Goal: Task Accomplishment & Management: Manage account settings

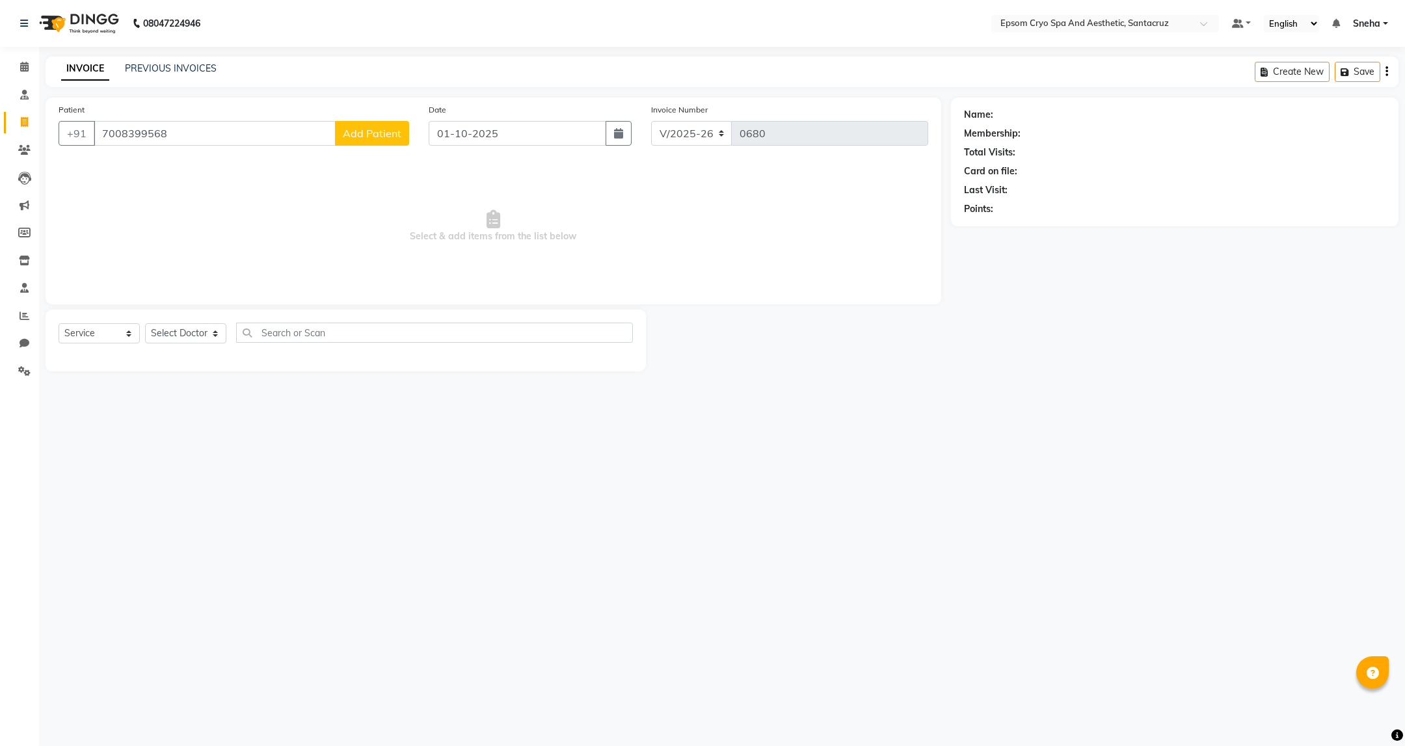
select select "8028"
select select "service"
click at [190, 135] on input "7008399568" at bounding box center [215, 133] width 242 height 25
paste input "+91 97691 32824"
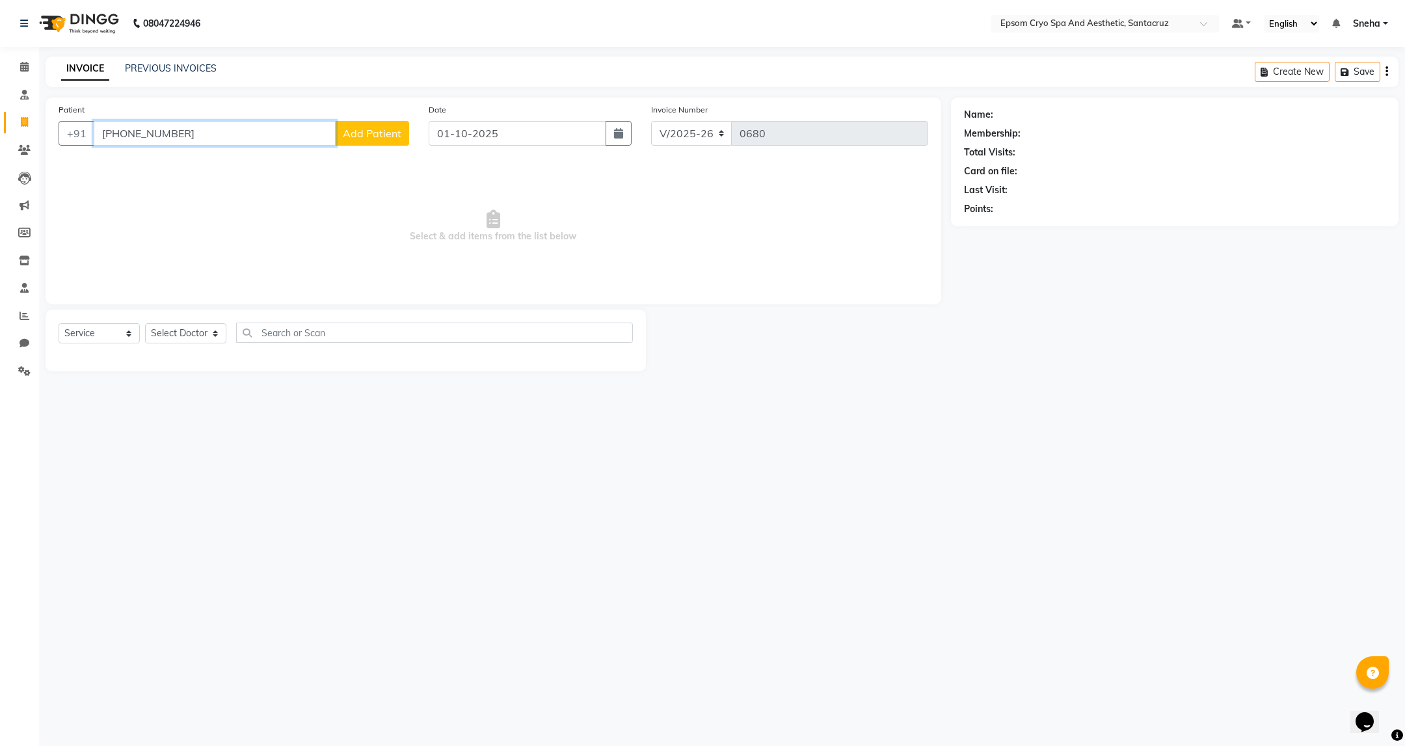
click at [160, 133] on input "+91 97691 32824" at bounding box center [215, 133] width 242 height 25
click at [125, 135] on input "+91 9769132824" at bounding box center [215, 133] width 242 height 25
type input "9769132824"
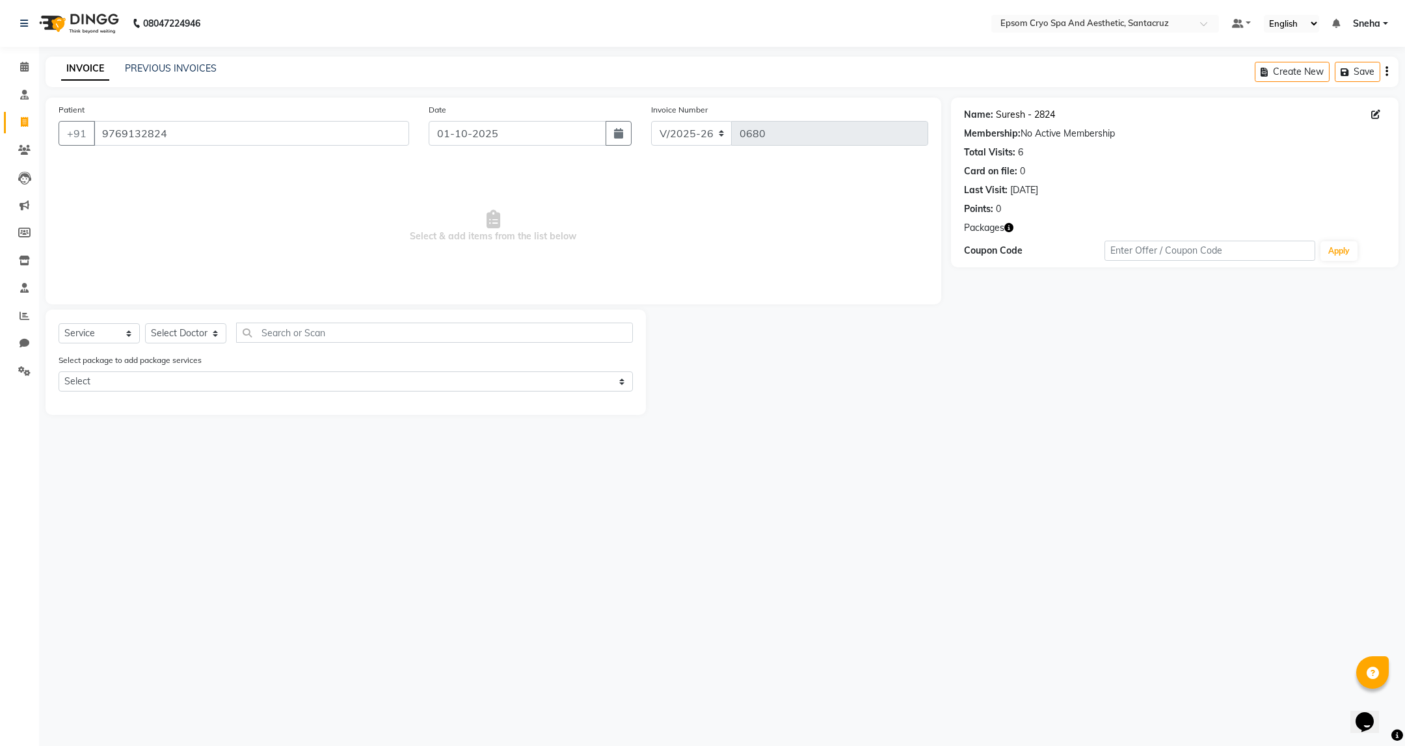
click at [1033, 116] on link "Suresh - 2824" at bounding box center [1025, 115] width 59 height 14
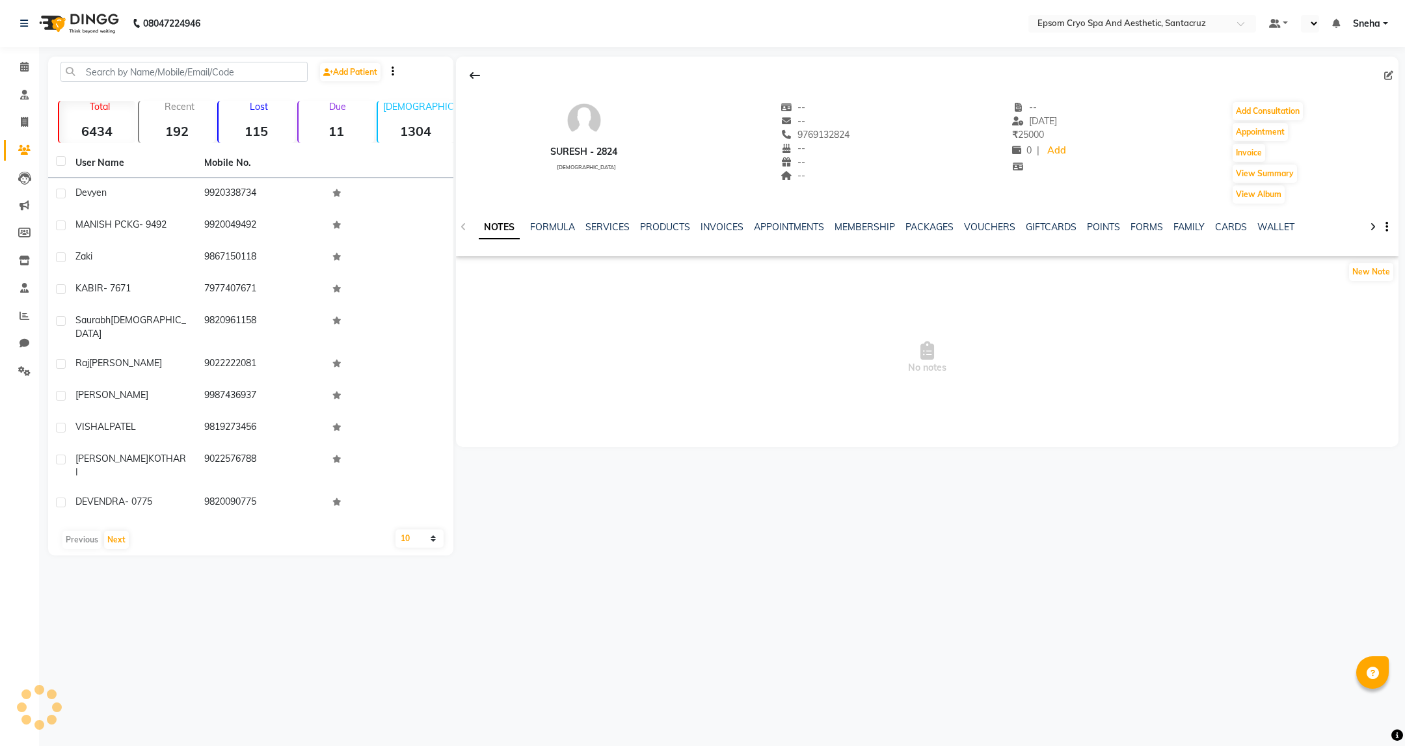
select select "en"
click at [913, 227] on link "PACKAGES" at bounding box center [929, 227] width 48 height 12
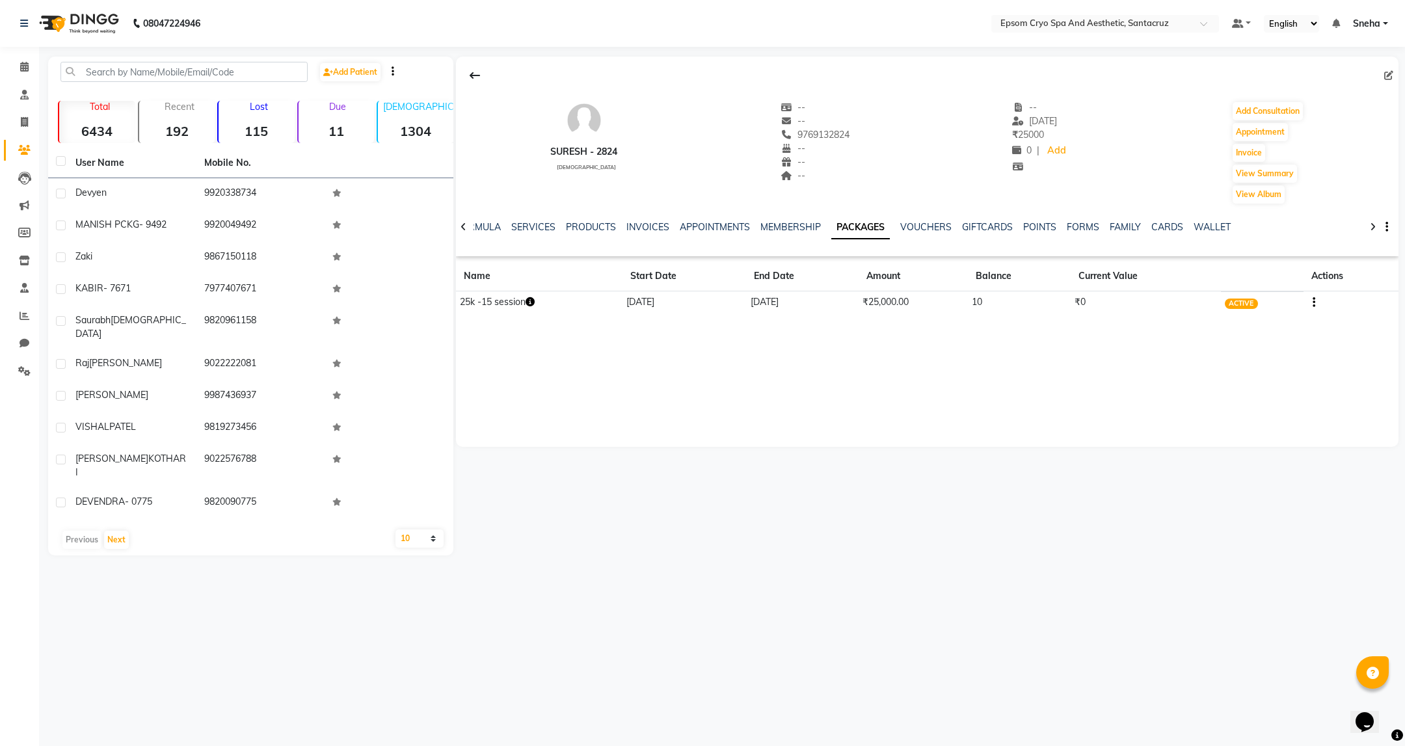
click at [639, 302] on td "17-07-2025" at bounding box center [684, 302] width 124 height 23
click at [636, 223] on link "INVOICES" at bounding box center [647, 227] width 43 height 12
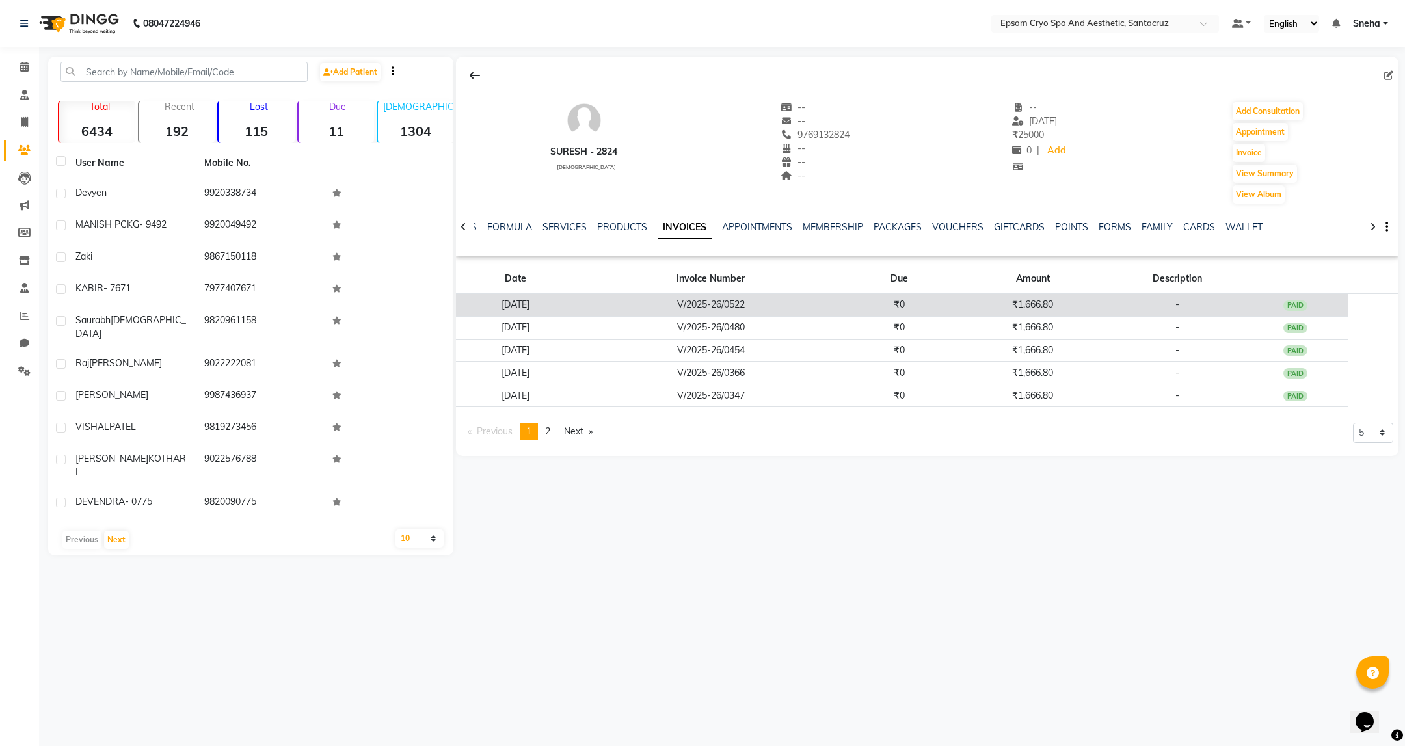
click at [759, 310] on td "V/2025-26/0522" at bounding box center [710, 305] width 271 height 23
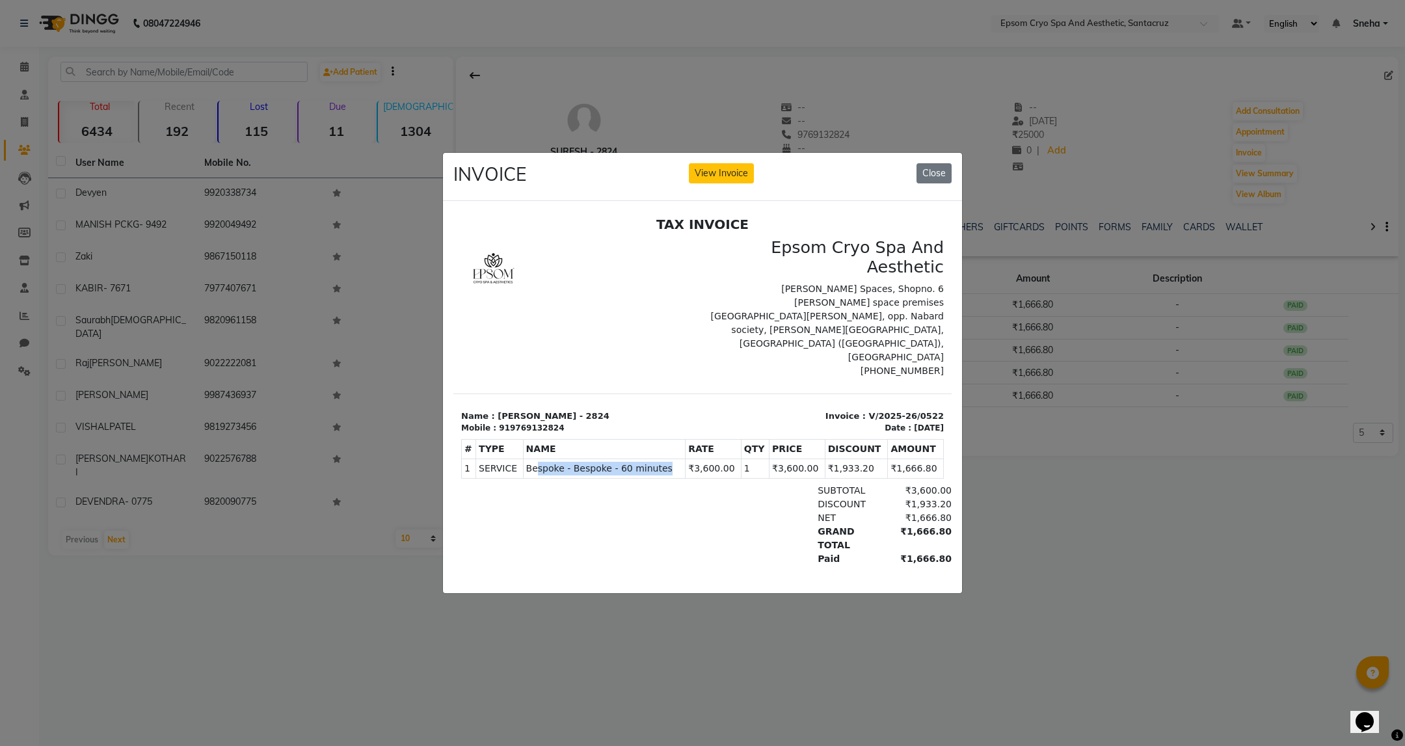
drag, startPoint x: 530, startPoint y: 440, endPoint x: 658, endPoint y: 445, distance: 128.2
click at [658, 462] on span "Bespoke - Bespoke - 60 minutes" at bounding box center [604, 469] width 157 height 14
click at [1081, 506] on ngb-modal-window "INVOICE View Invoice Close" at bounding box center [702, 373] width 1405 height 746
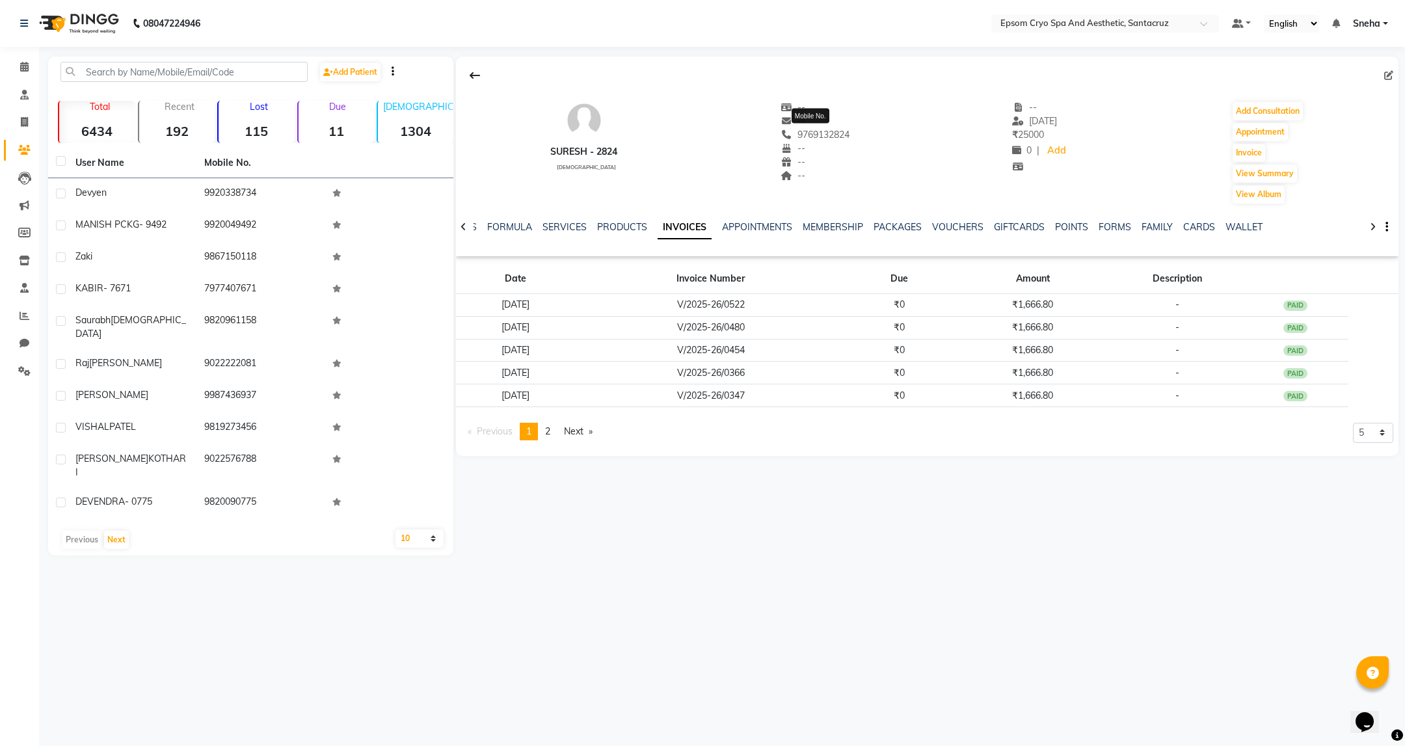
click at [813, 135] on span "9769132824" at bounding box center [814, 135] width 69 height 12
copy span "9769132824"
click at [873, 222] on link "PACKAGES" at bounding box center [897, 227] width 48 height 12
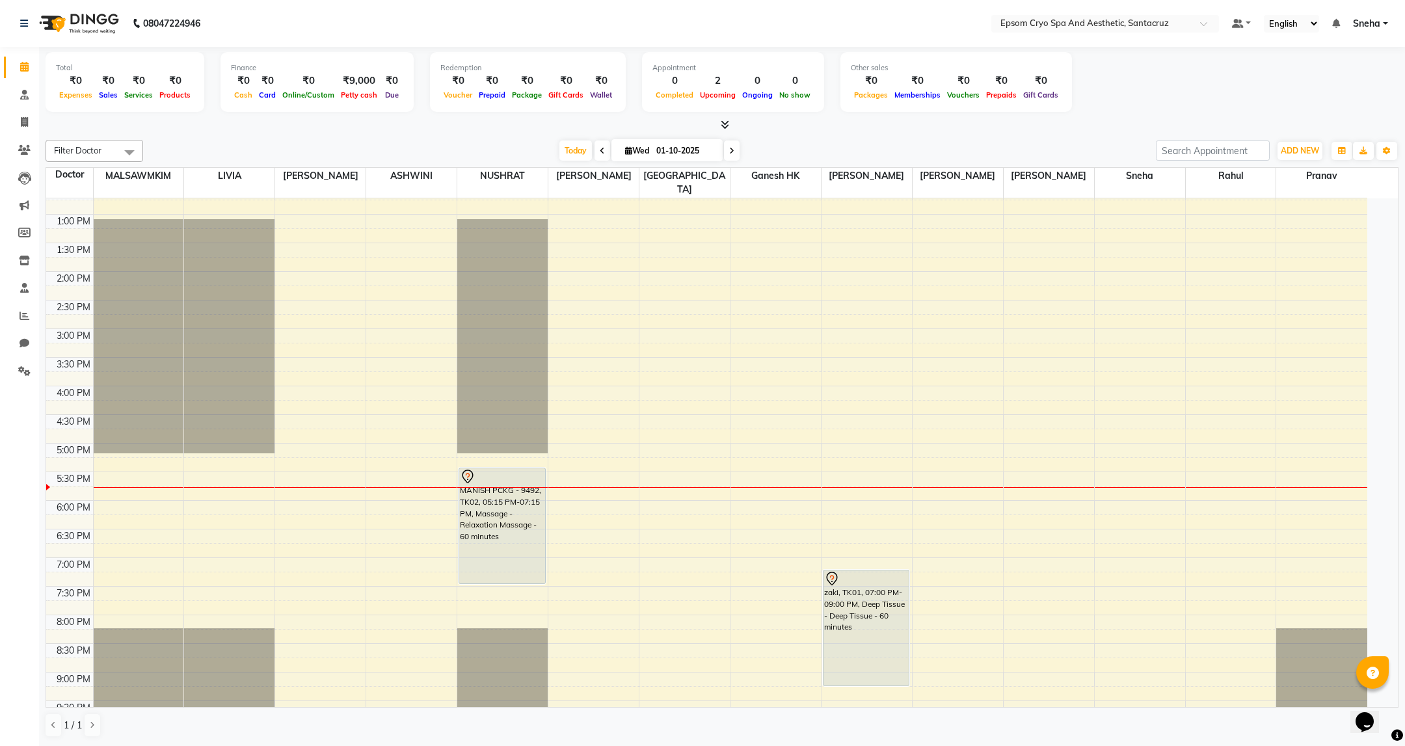
scroll to position [295, 0]
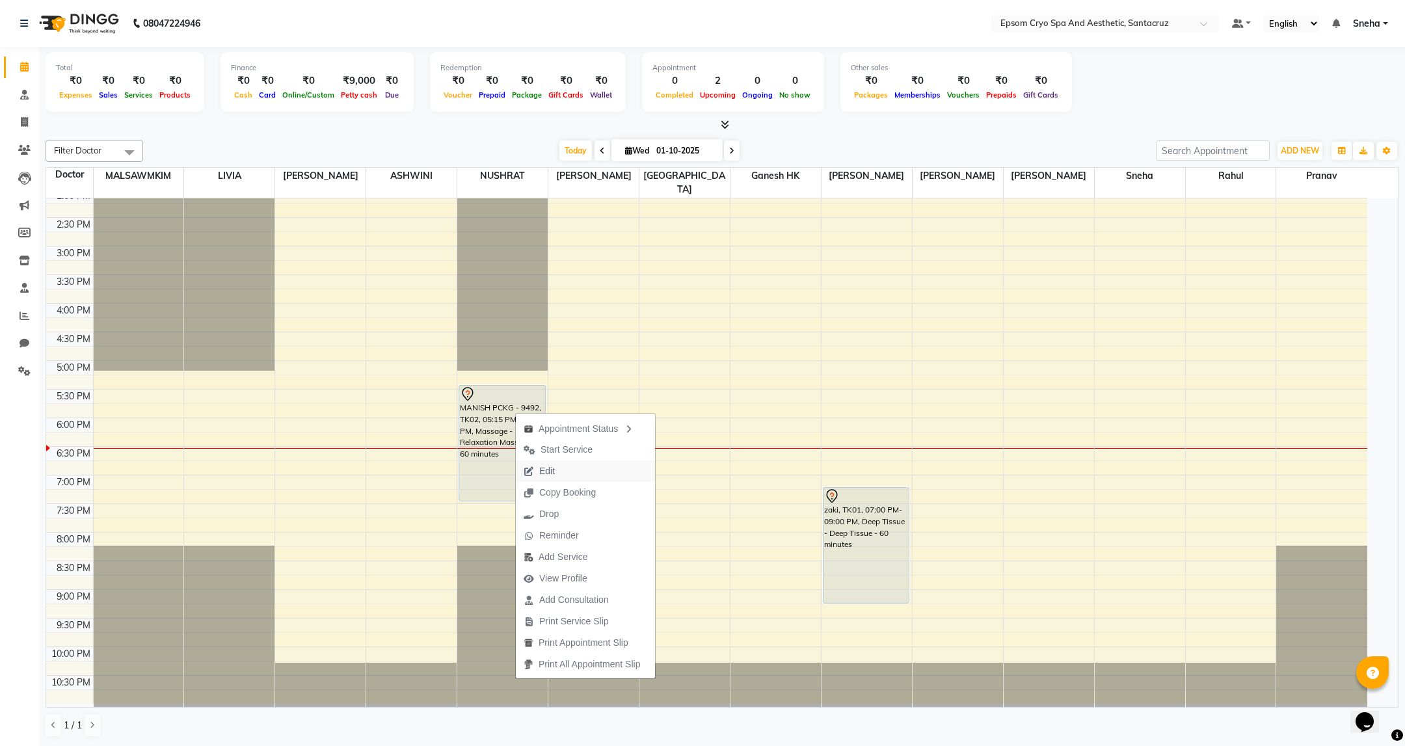
click at [542, 465] on span "Edit" at bounding box center [547, 471] width 16 height 14
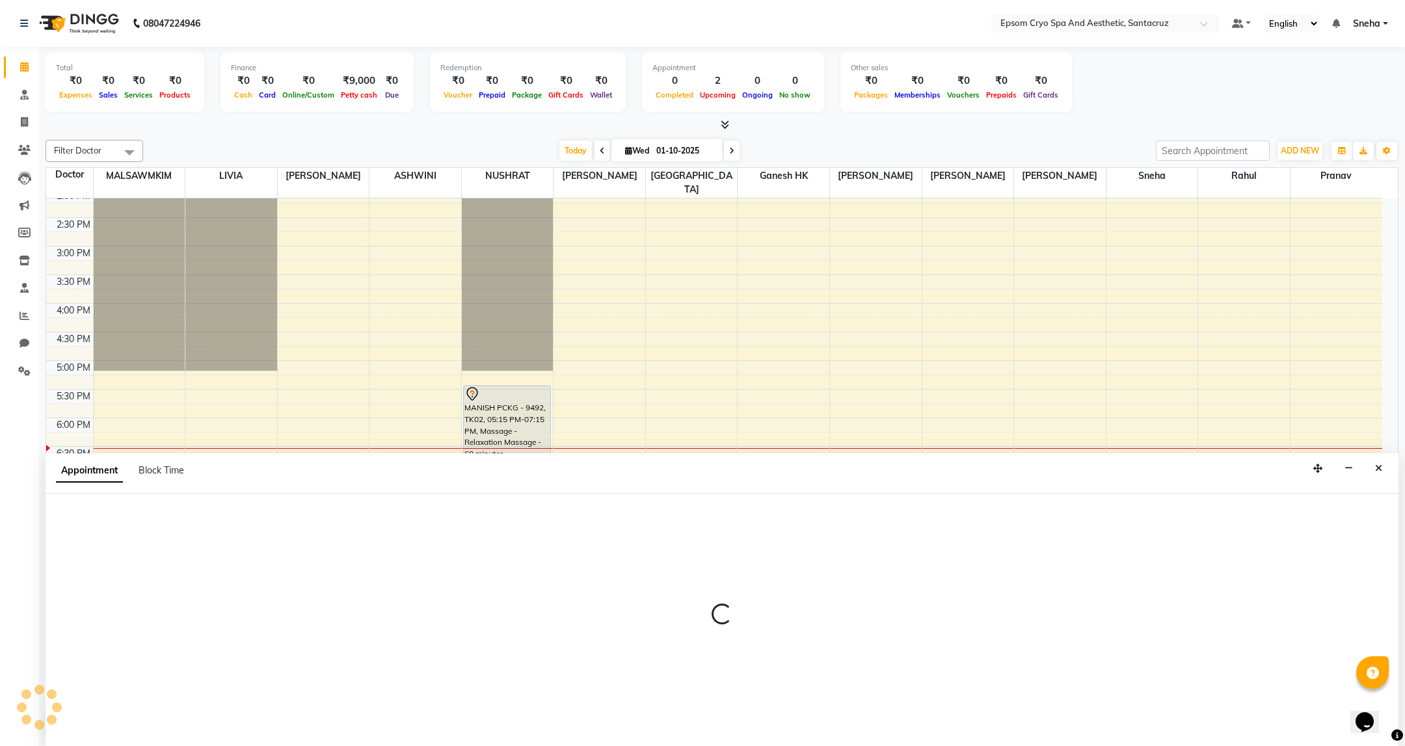
scroll to position [0, 0]
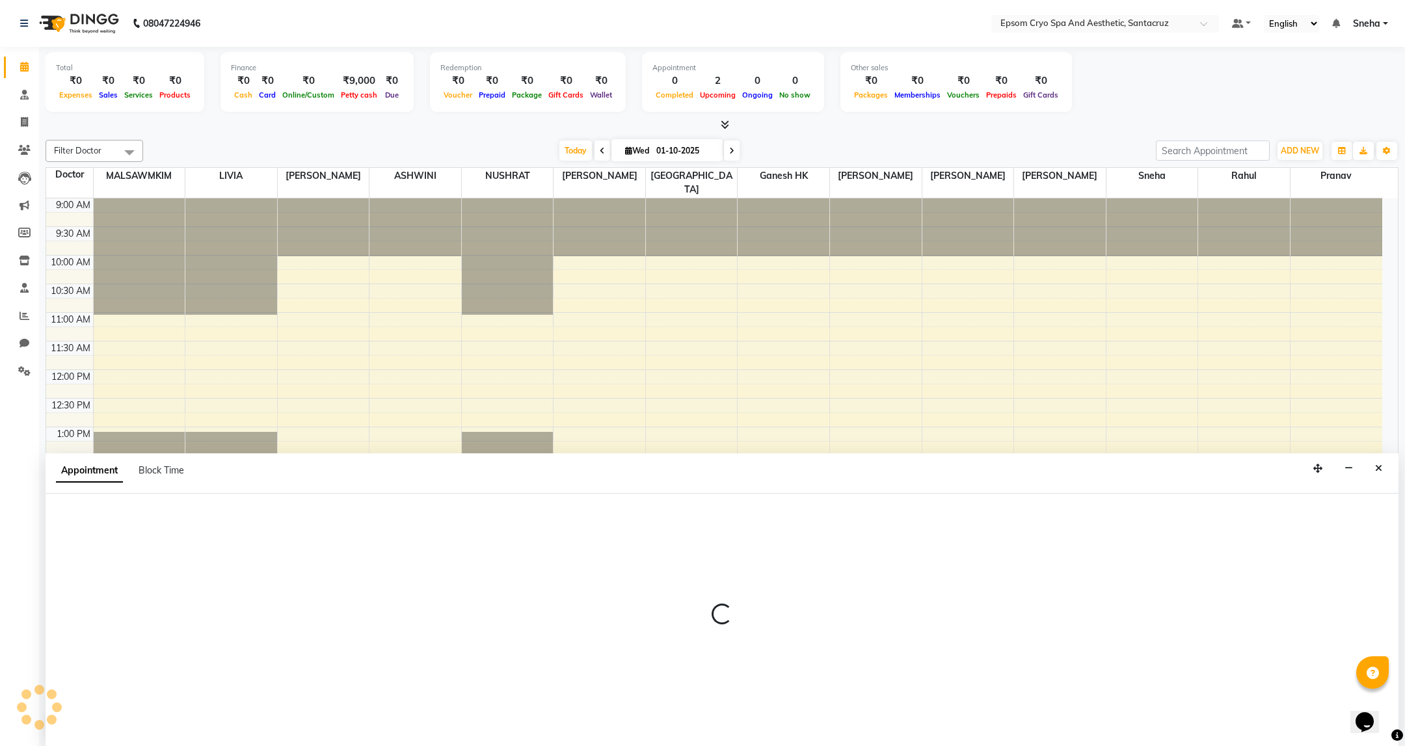
select select "72616"
select select "1035"
select select "4039"
select select "tentative"
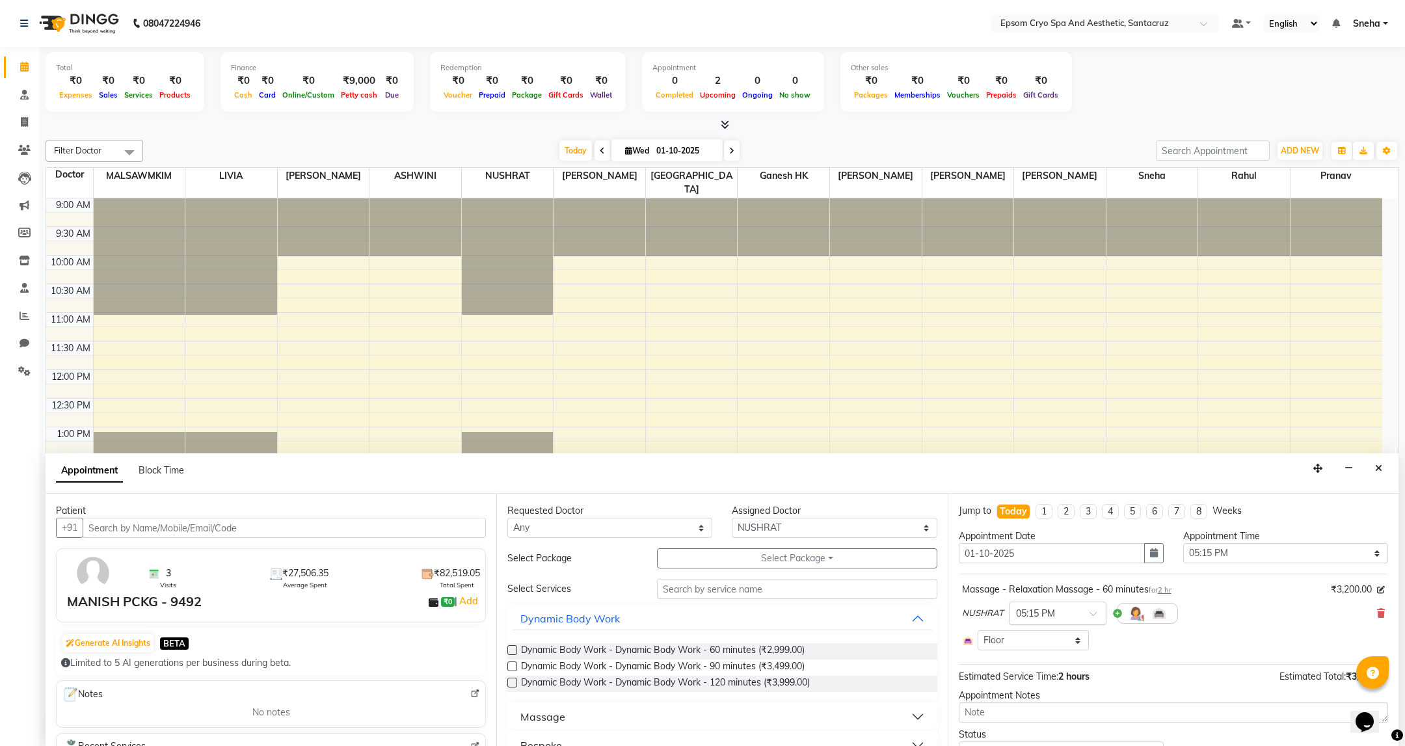
scroll to position [295, 0]
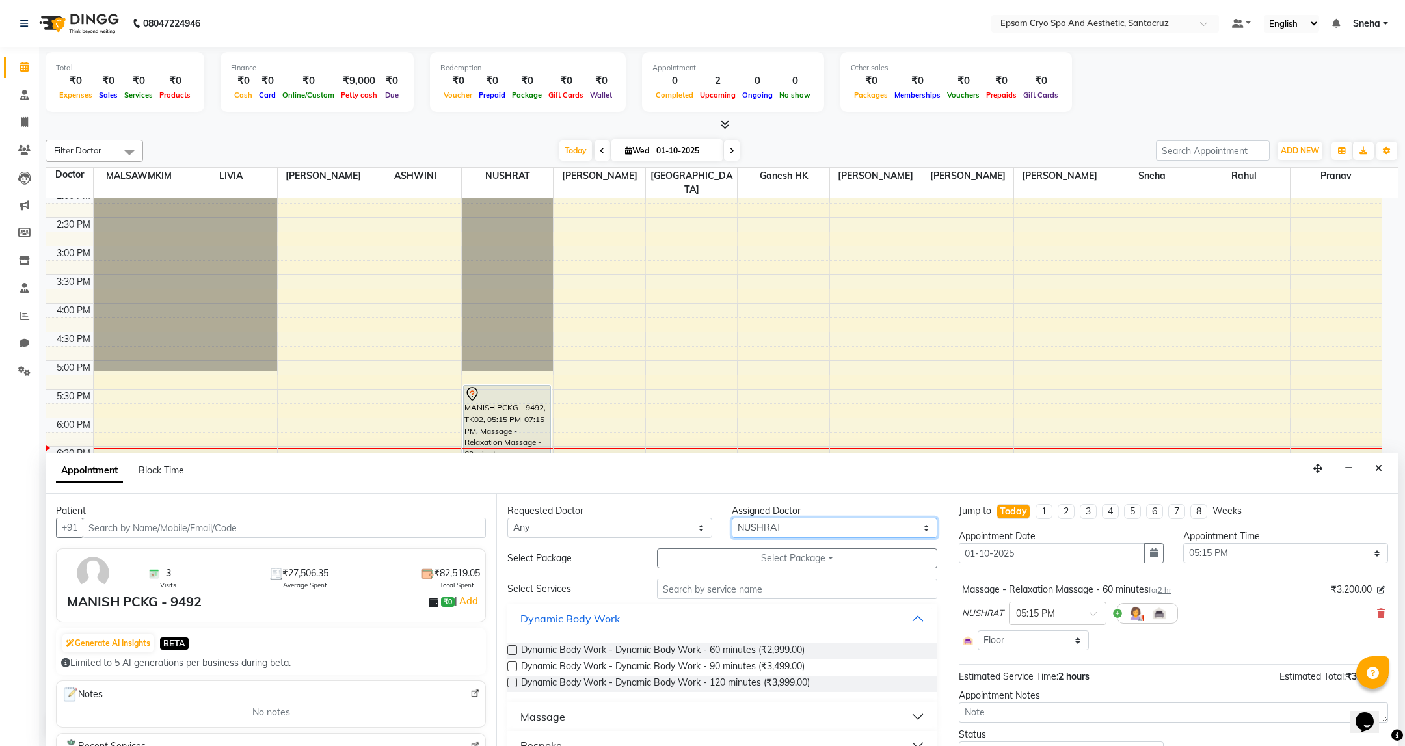
click at [790, 533] on select "Select ASHWINI [PERSON_NAME] [PERSON_NAME] Ganesh HK LIVIA MALSAWMKIM [PERSON_N…" at bounding box center [834, 528] width 205 height 20
select select "72611"
click at [732, 518] on select "Select ASHWINI [PERSON_NAME] [PERSON_NAME] Ganesh HK LIVIA MALSAWMKIM [PERSON_N…" at bounding box center [834, 528] width 205 height 20
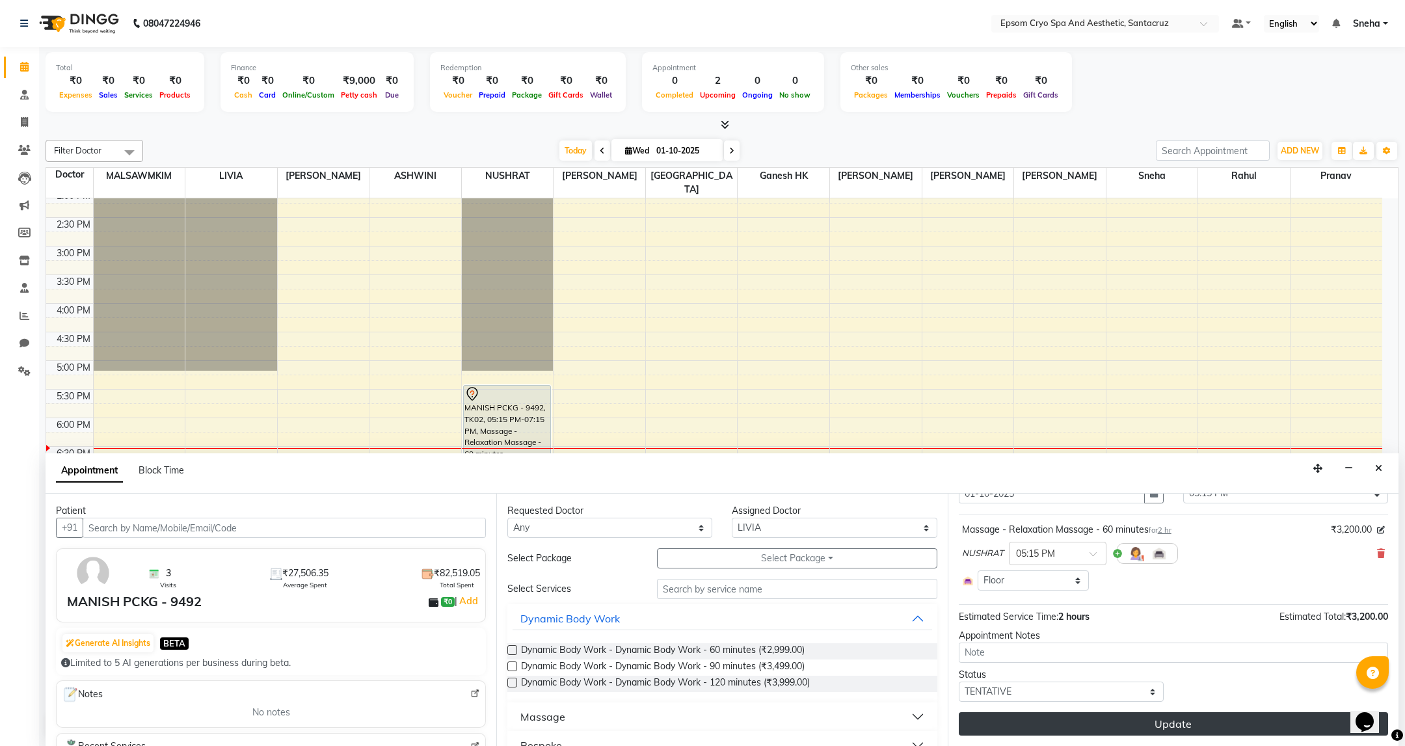
click at [1182, 718] on button "Update" at bounding box center [1173, 723] width 429 height 23
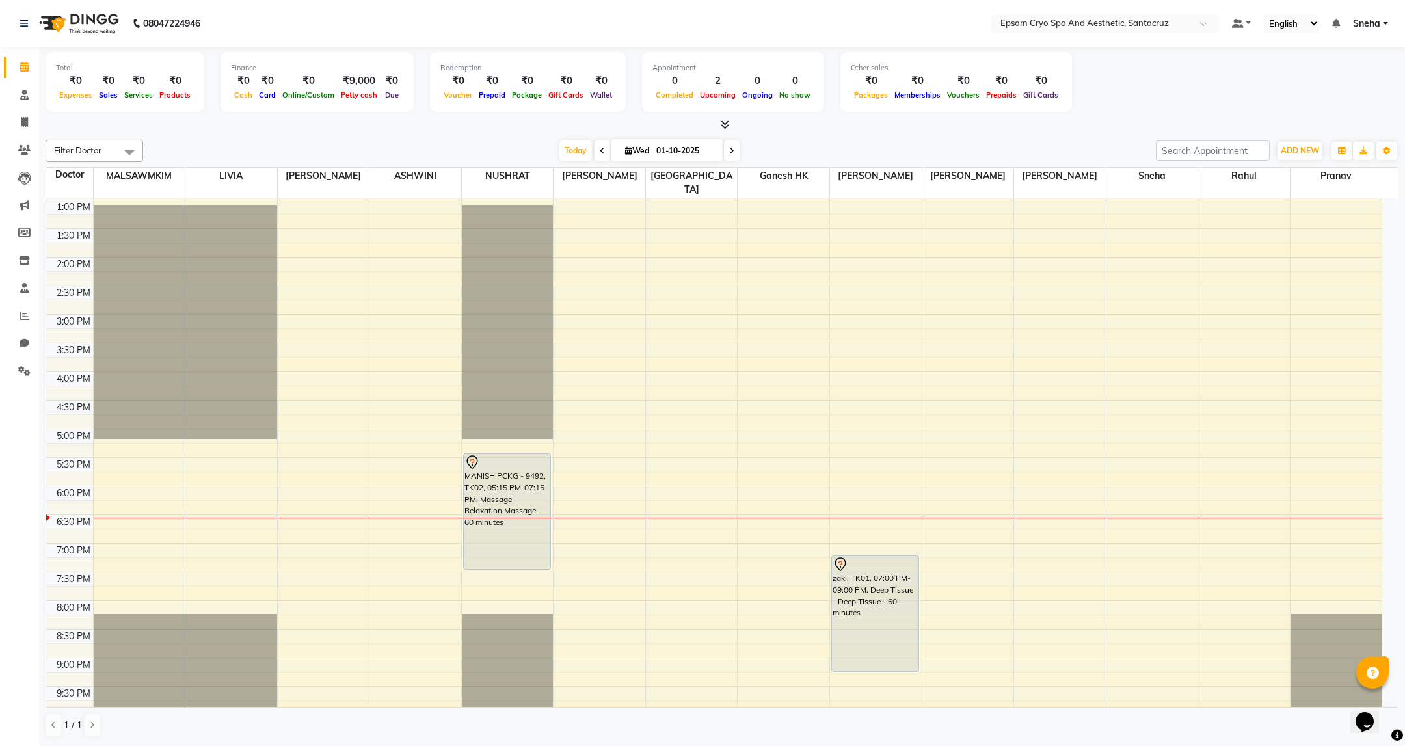
scroll to position [293, 0]
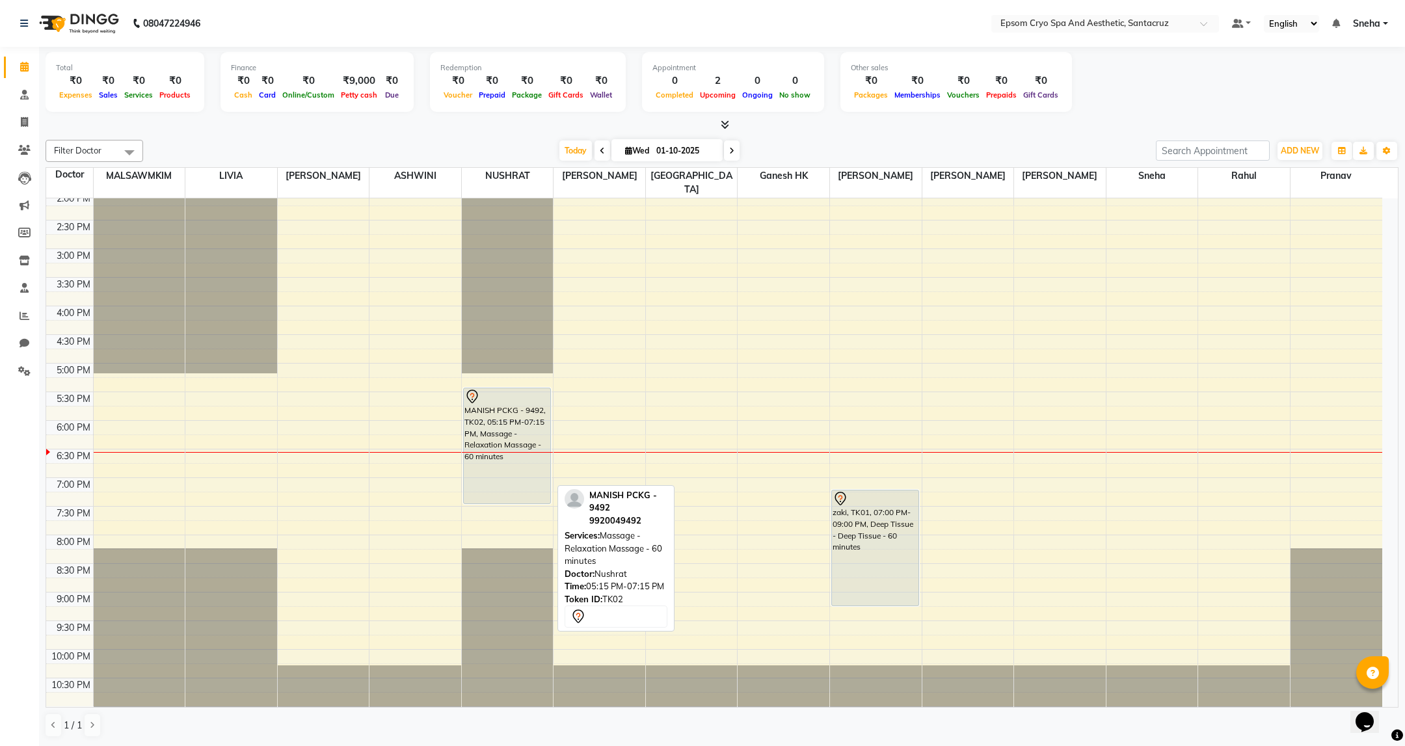
click at [512, 445] on div "MANISH PCKG - 9492, TK02, 05:15 PM-07:15 PM, Massage - Relaxation Massage - 60 …" at bounding box center [507, 445] width 86 height 115
select select "7"
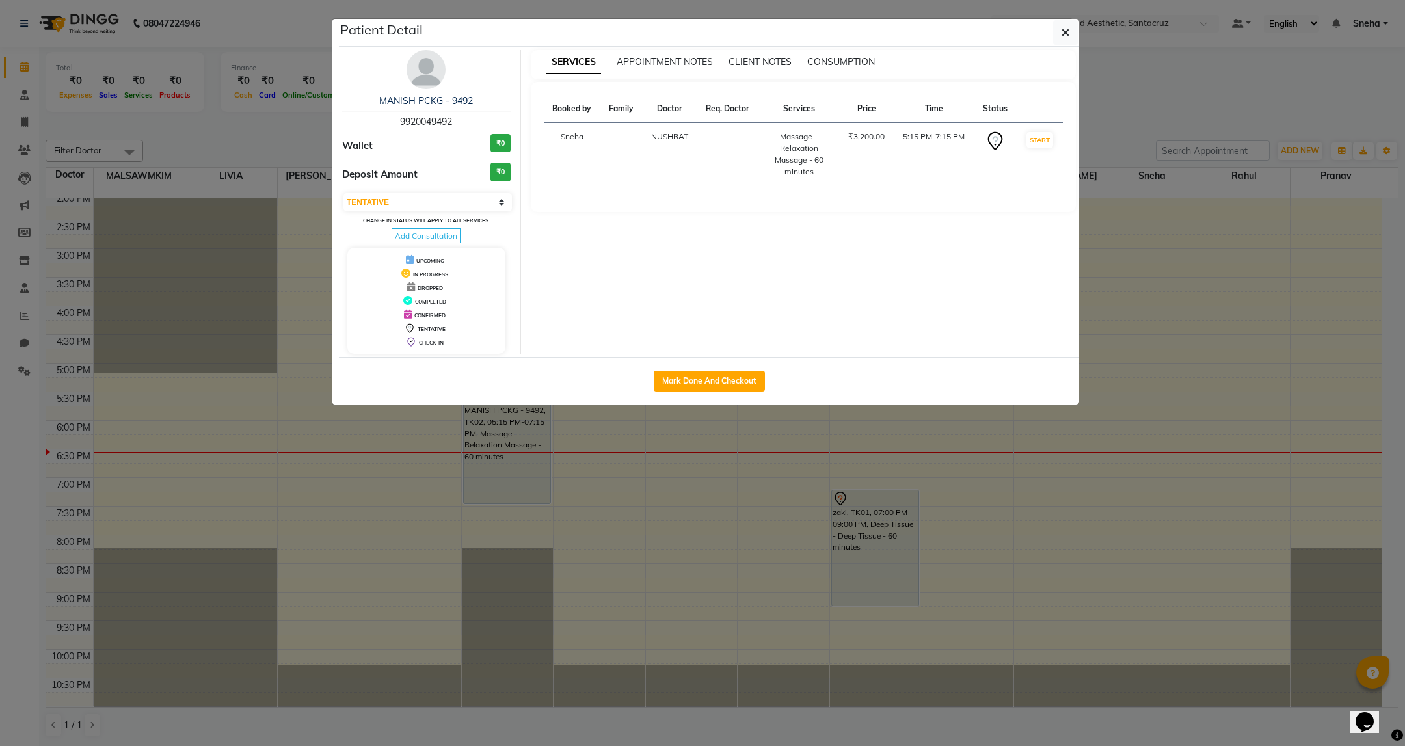
click at [509, 475] on ngb-modal-window "Patient Detail MANISH PCKG - 9492 9920049492 Wallet ₹0 Deposit Amount ₹0 Select…" at bounding box center [702, 373] width 1405 height 746
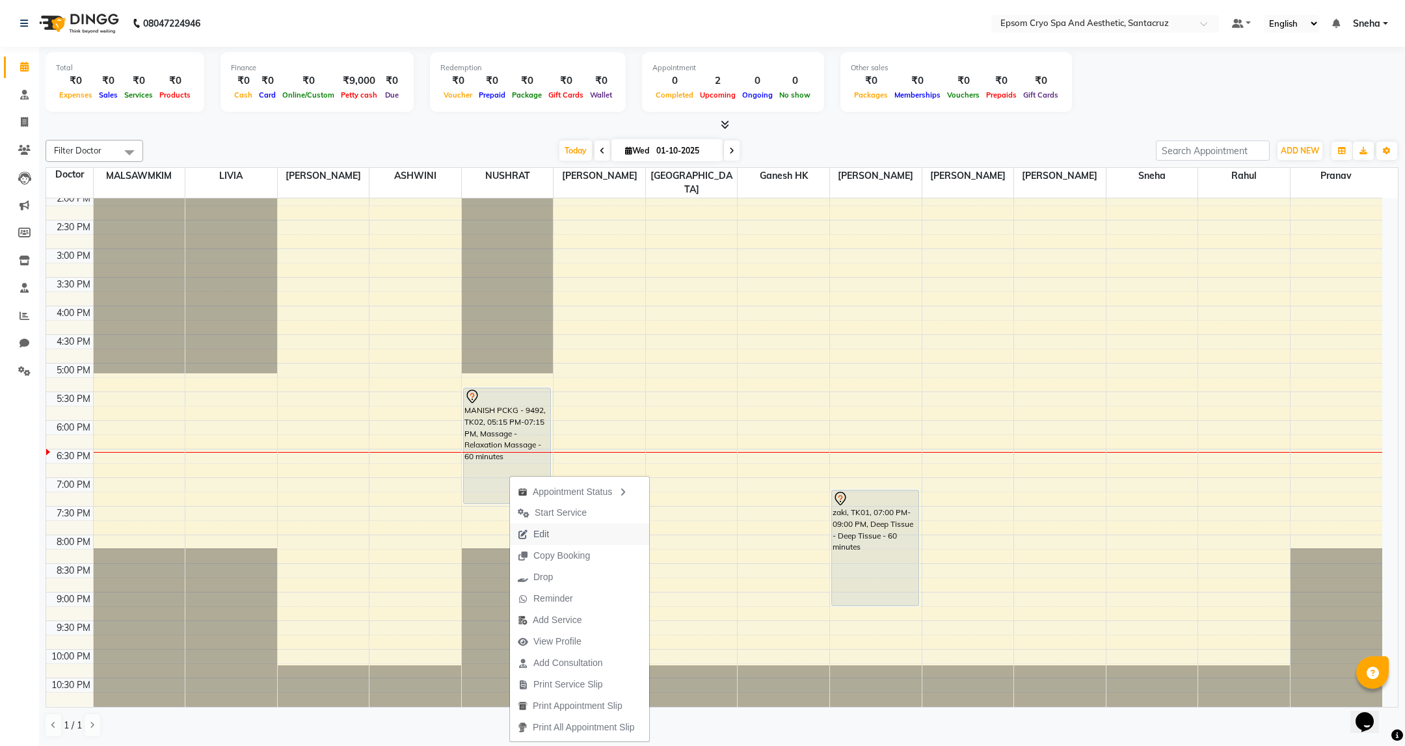
click at [541, 533] on span "Edit" at bounding box center [541, 534] width 16 height 14
select select "tentative"
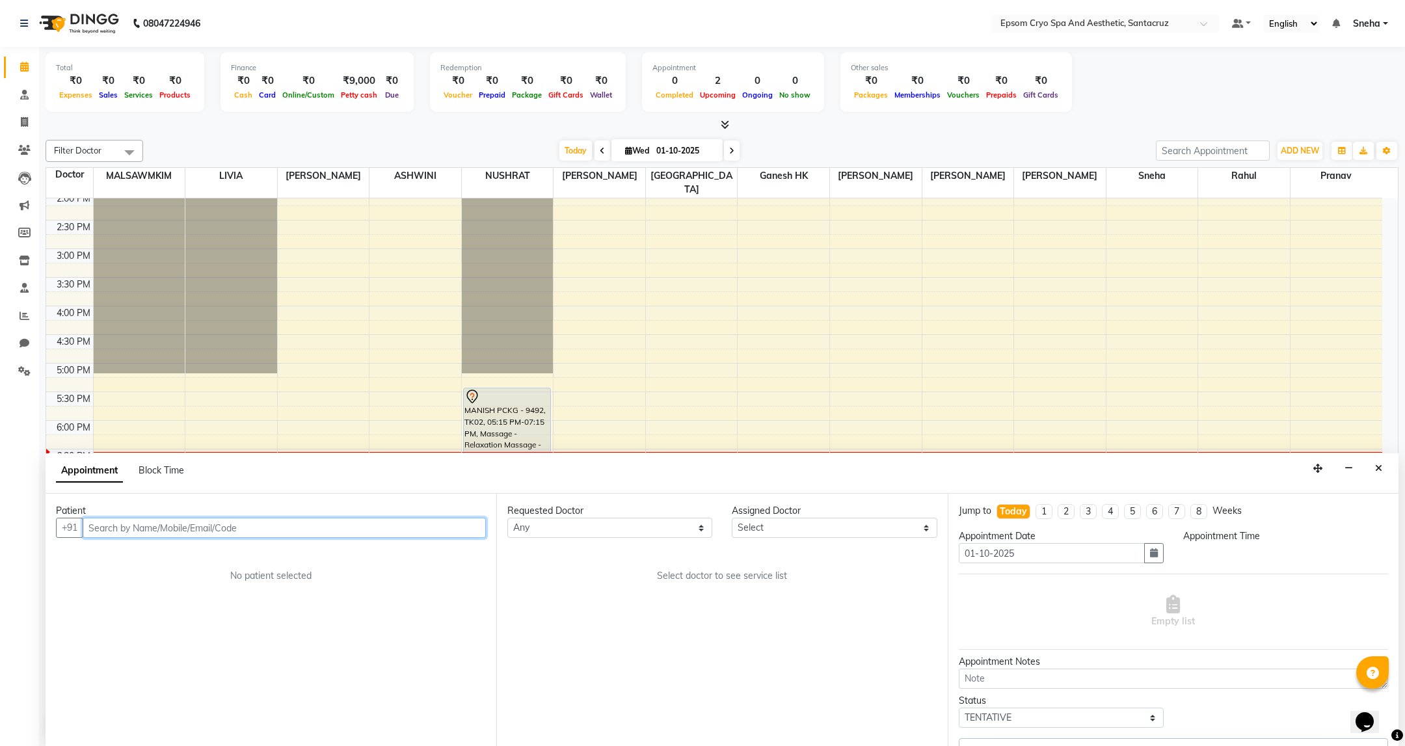
select select "72616"
select select "1035"
select select "4039"
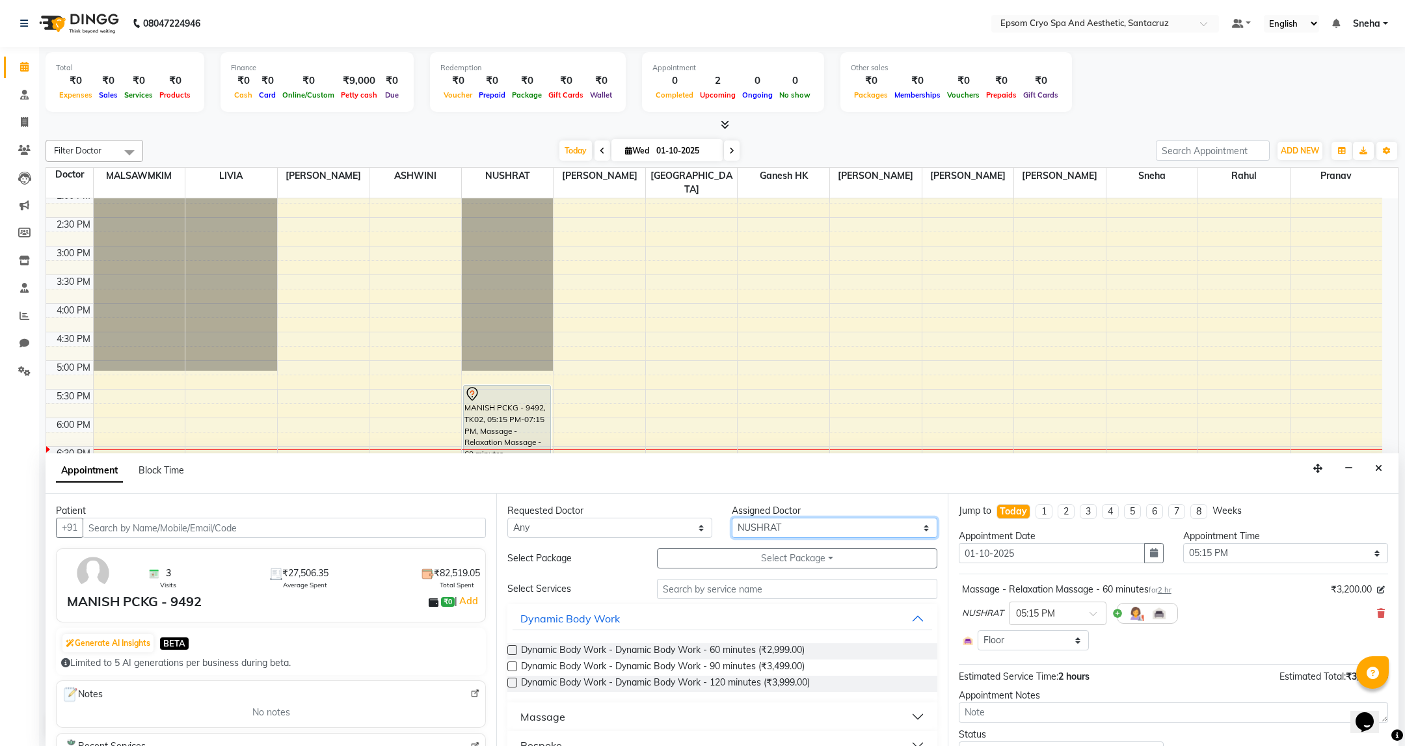
click at [828, 529] on select "Select ASHWINI [PERSON_NAME] [PERSON_NAME] Ganesh HK LIVIA MALSAWMKIM [PERSON_N…" at bounding box center [834, 528] width 205 height 20
select select "72611"
click at [732, 518] on select "Select ASHWINI [PERSON_NAME] [PERSON_NAME] Ganesh HK LIVIA MALSAWMKIM [PERSON_N…" at bounding box center [834, 528] width 205 height 20
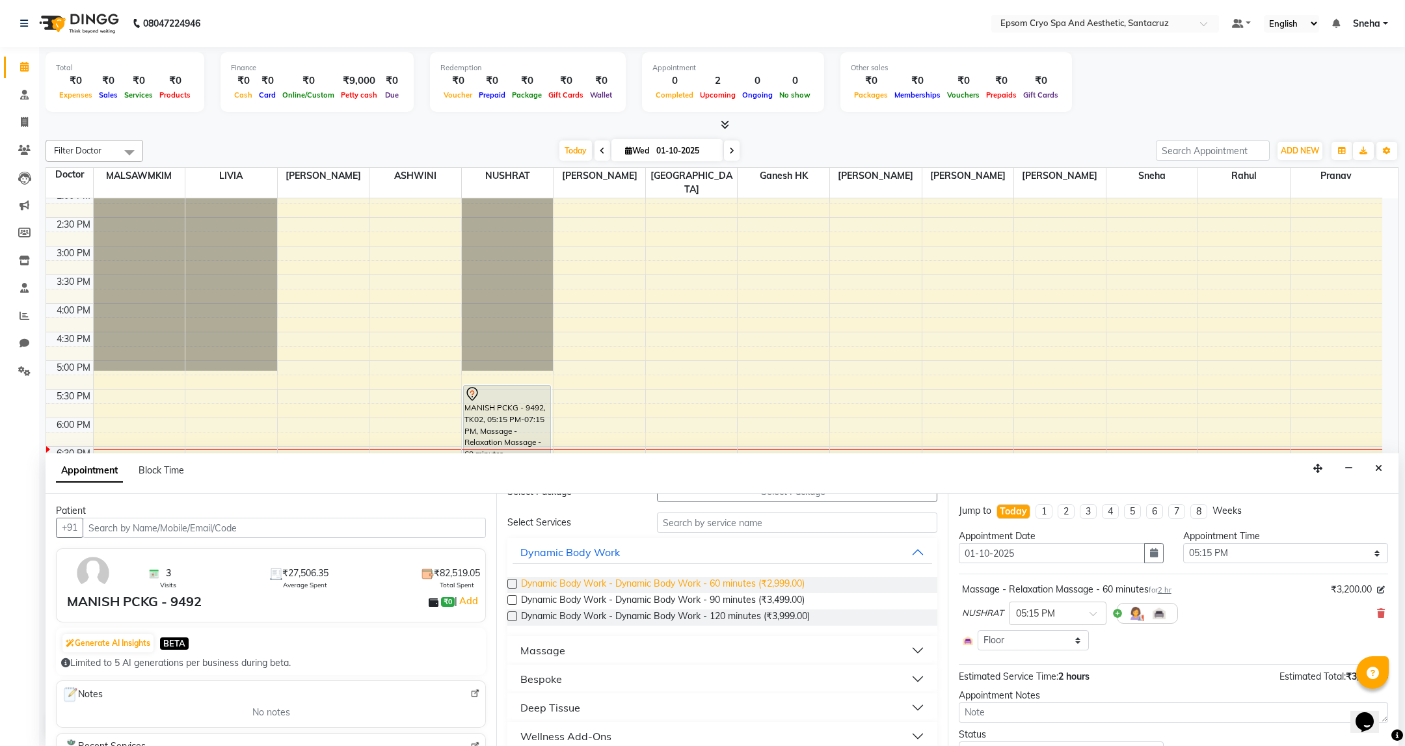
scroll to position [98, 0]
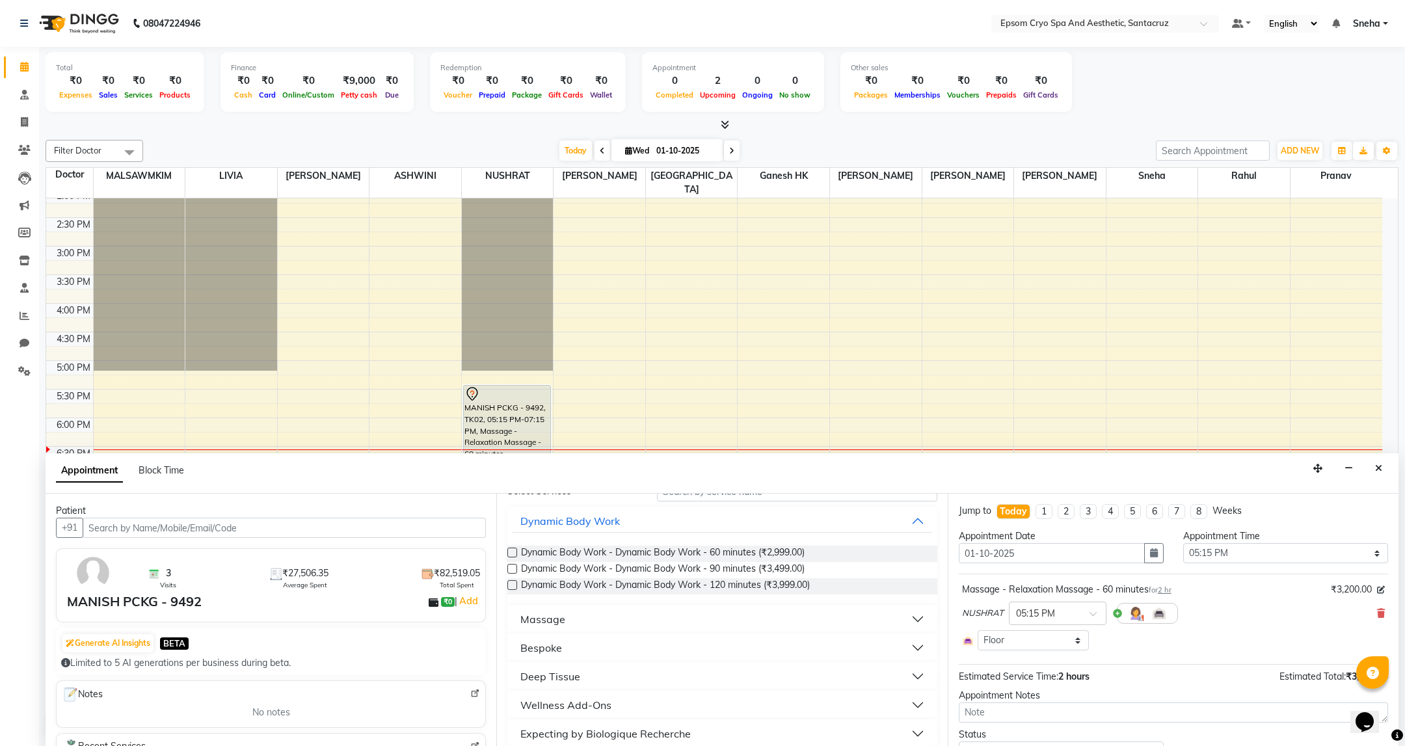
click at [603, 619] on button "Massage" at bounding box center [721, 618] width 419 height 23
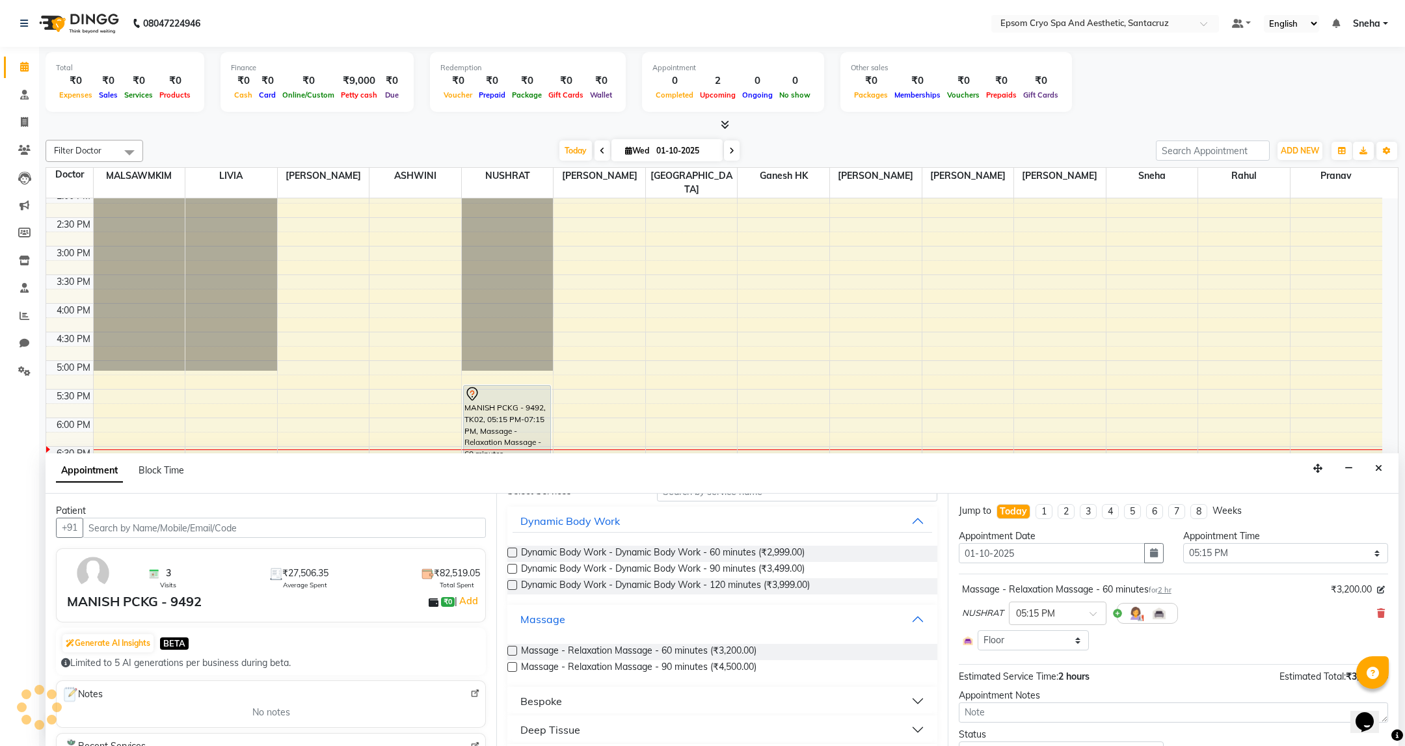
click at [603, 619] on button "Massage" at bounding box center [721, 618] width 419 height 23
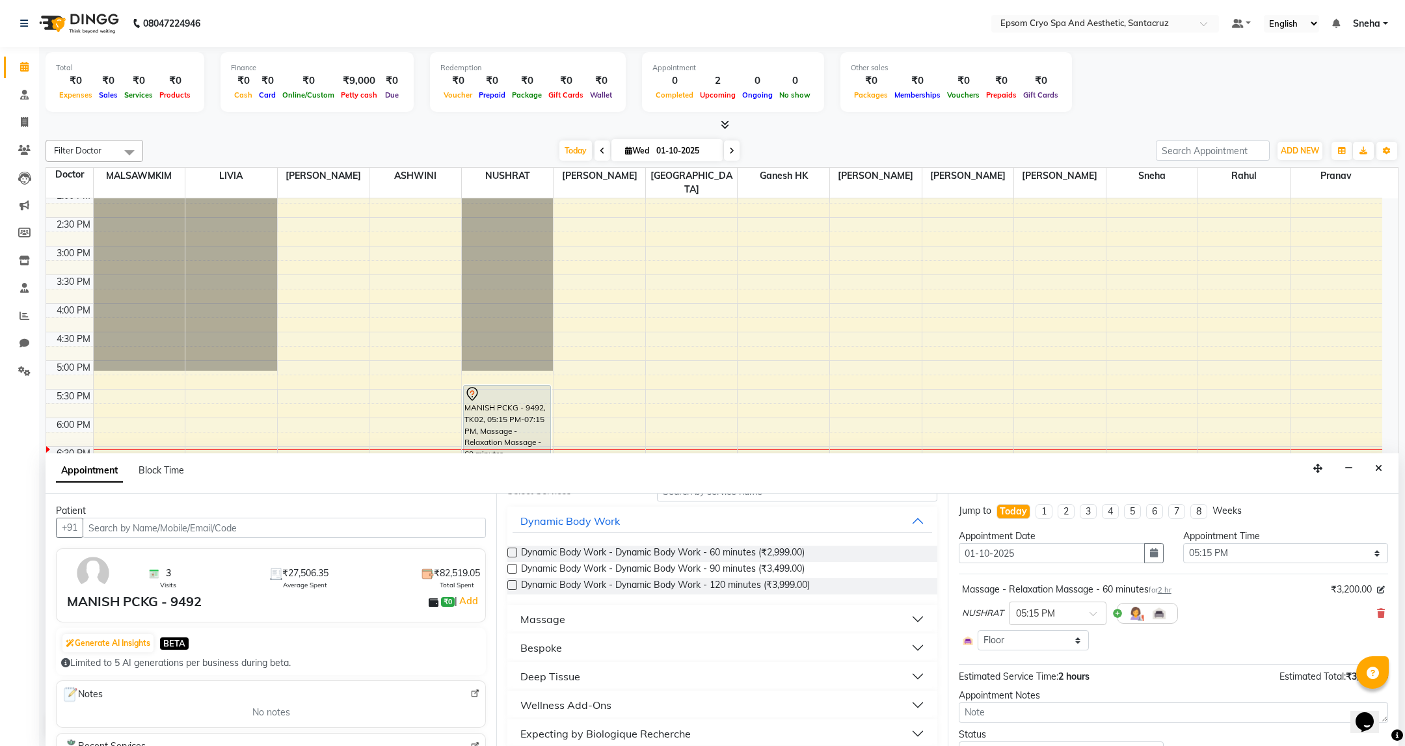
scroll to position [195, 0]
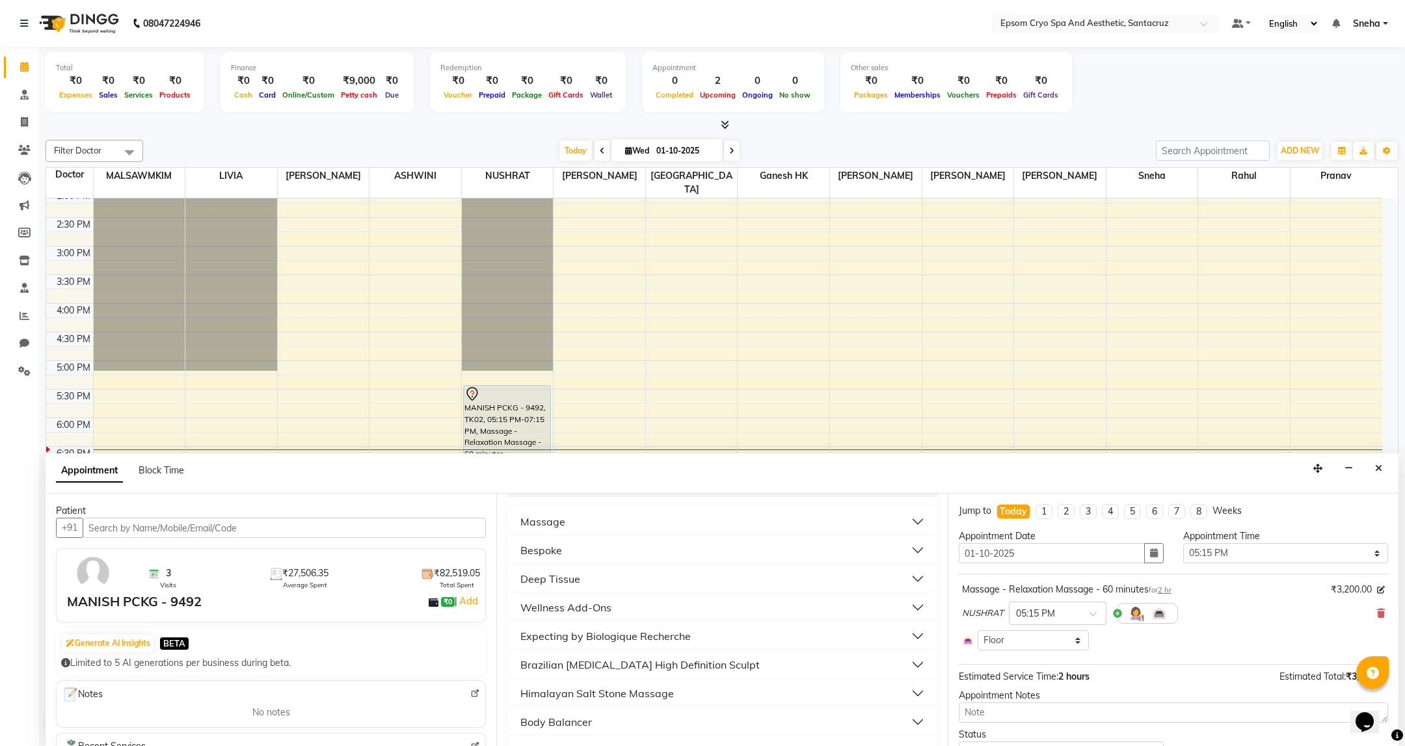
click at [620, 615] on button "Wellness Add-Ons" at bounding box center [721, 607] width 419 height 23
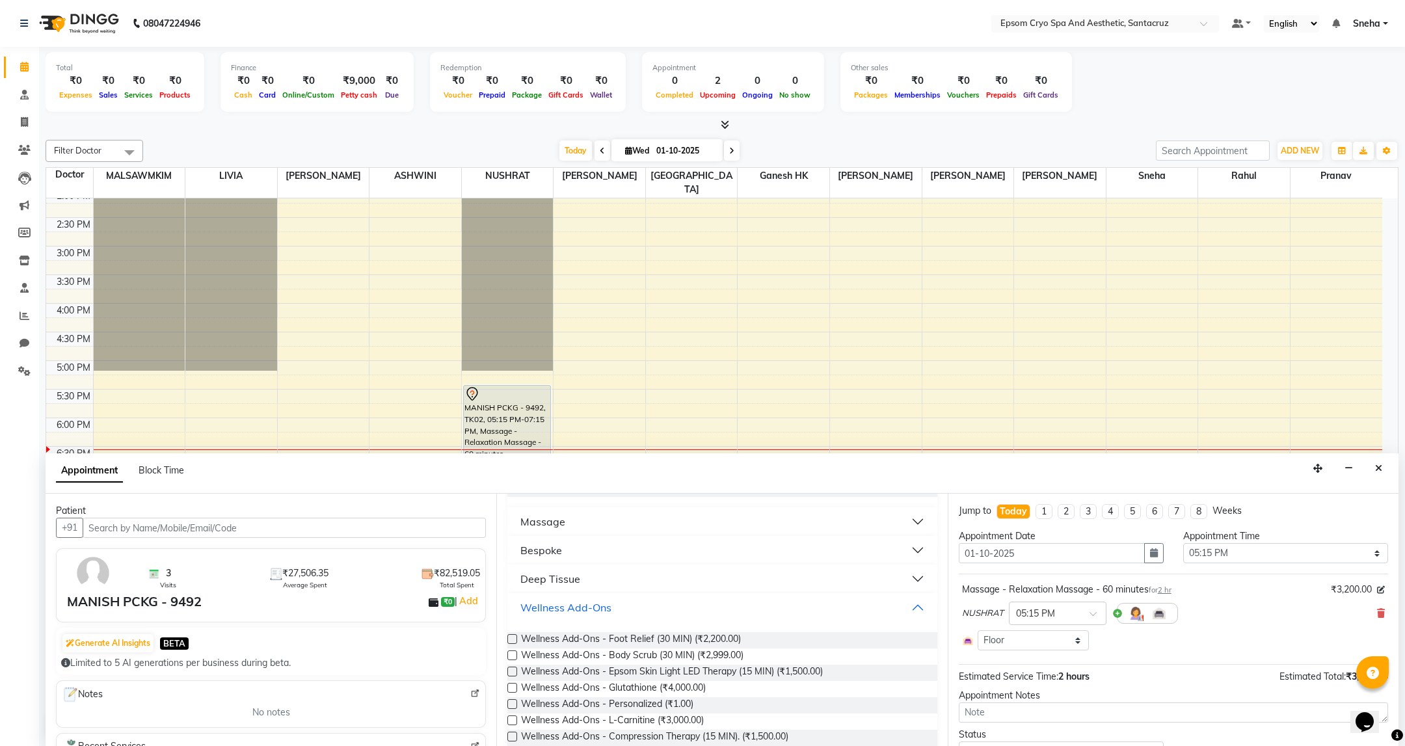
click at [627, 615] on button "Wellness Add-Ons" at bounding box center [721, 607] width 419 height 23
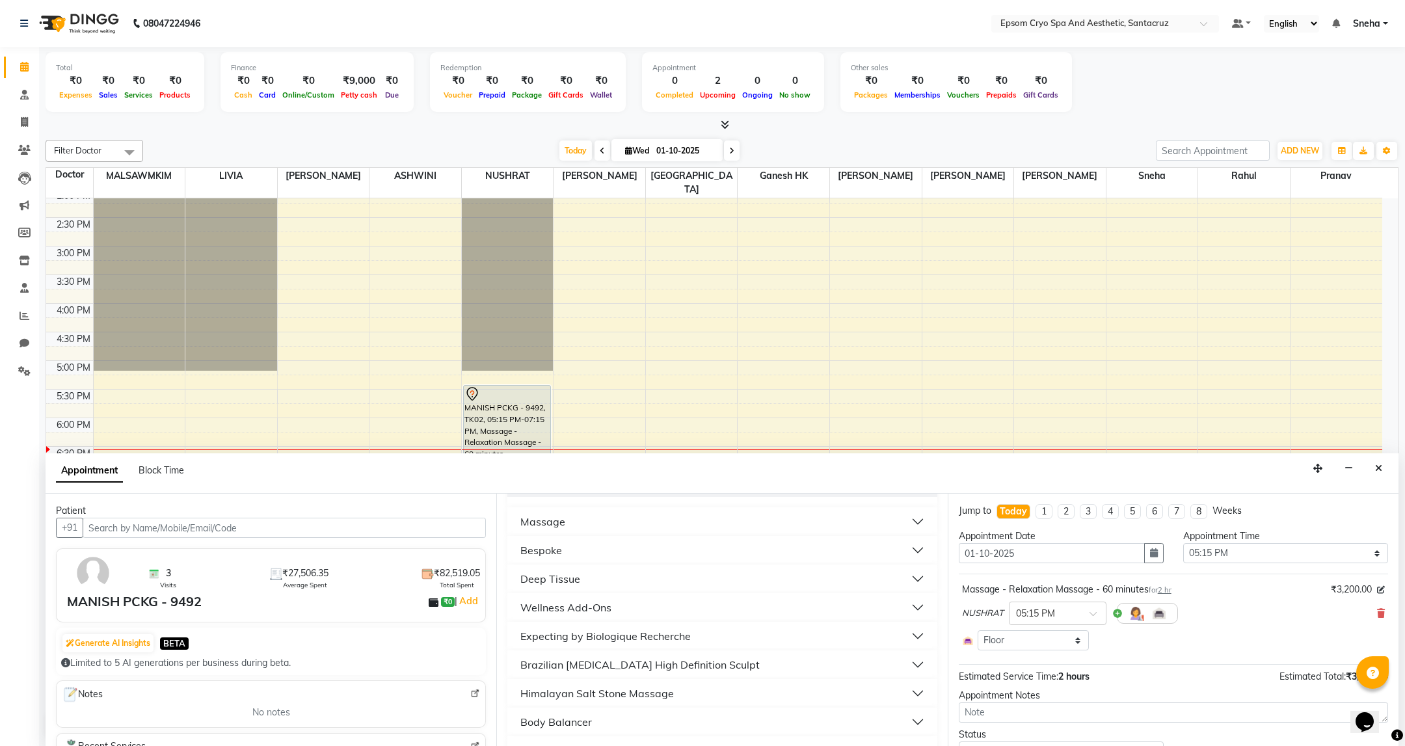
scroll to position [0, 0]
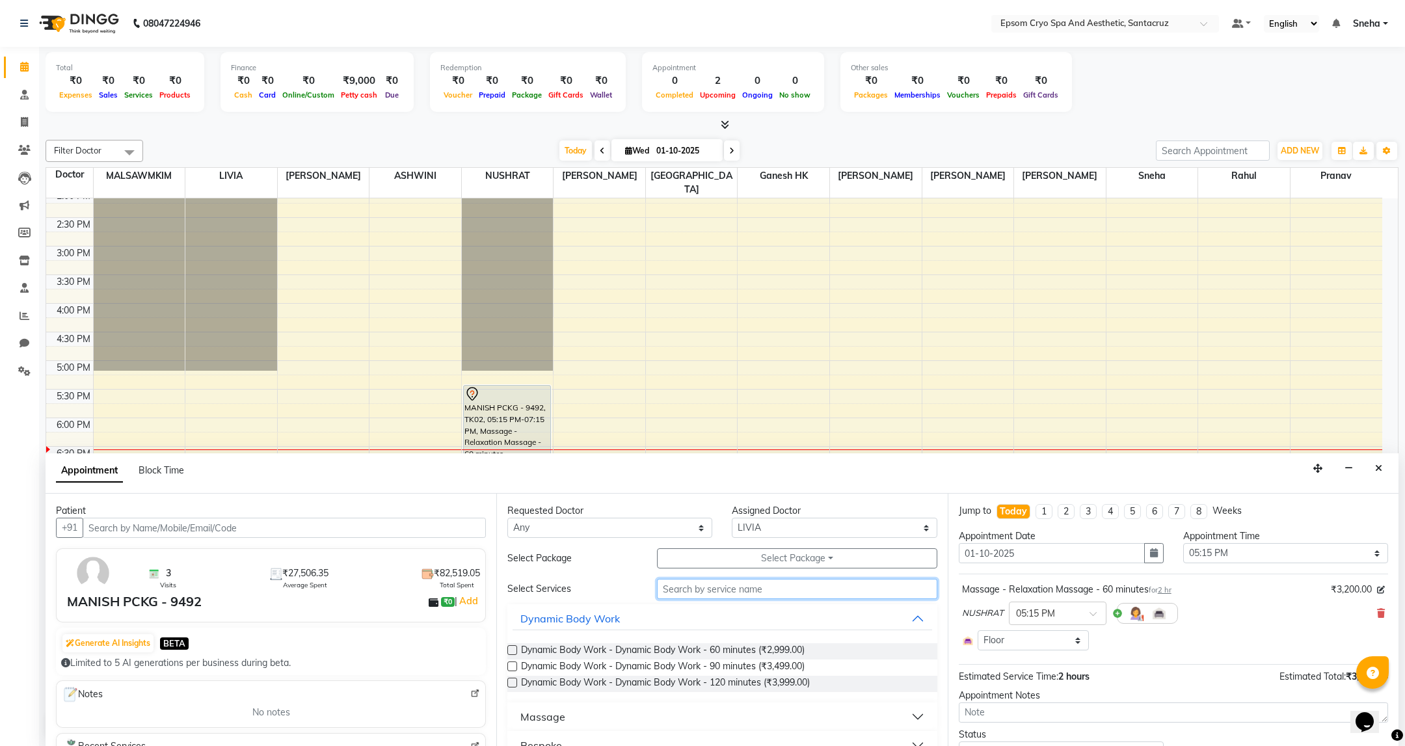
click at [724, 591] on input "text" at bounding box center [797, 589] width 280 height 20
type input "A"
click at [512, 650] on label at bounding box center [512, 650] width 10 height 10
click at [512, 650] on input "checkbox" at bounding box center [511, 651] width 8 height 8
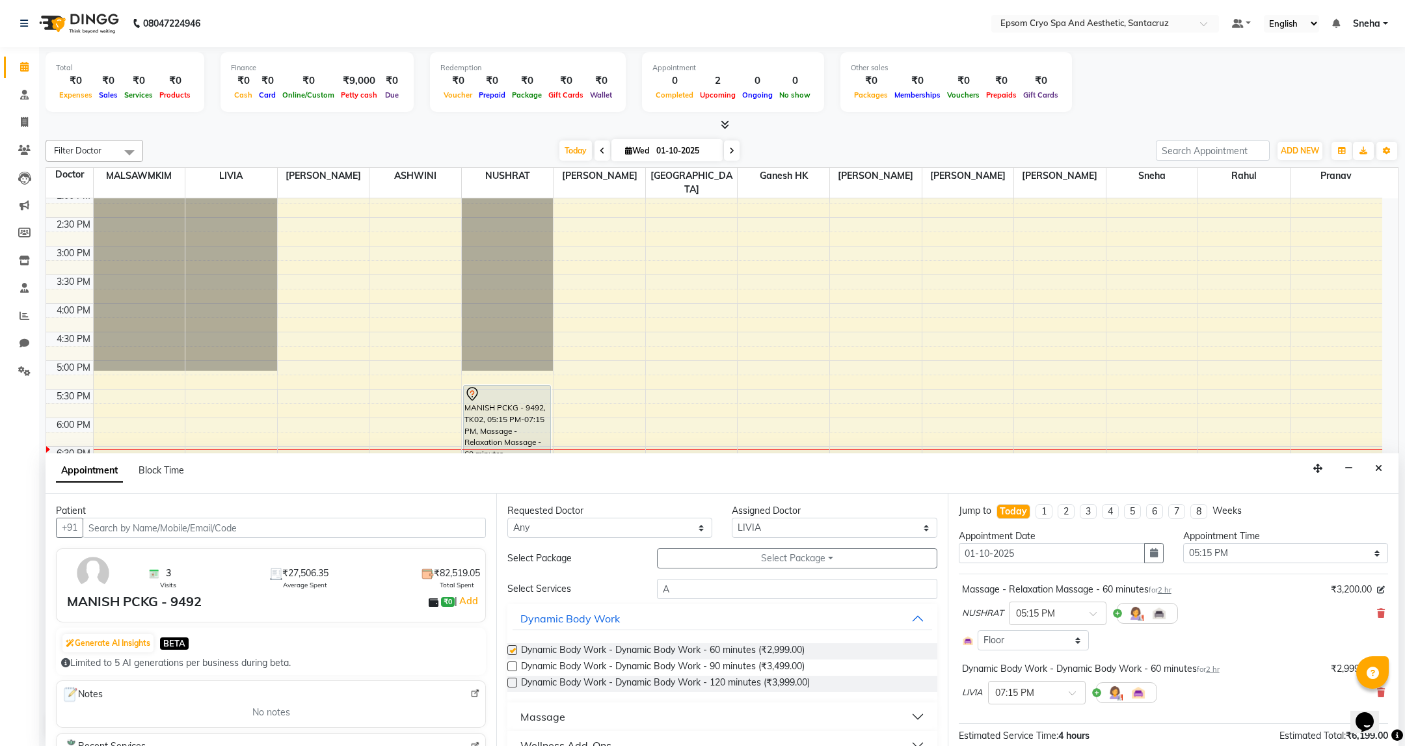
checkbox input "false"
click at [1377, 617] on icon at bounding box center [1381, 613] width 8 height 9
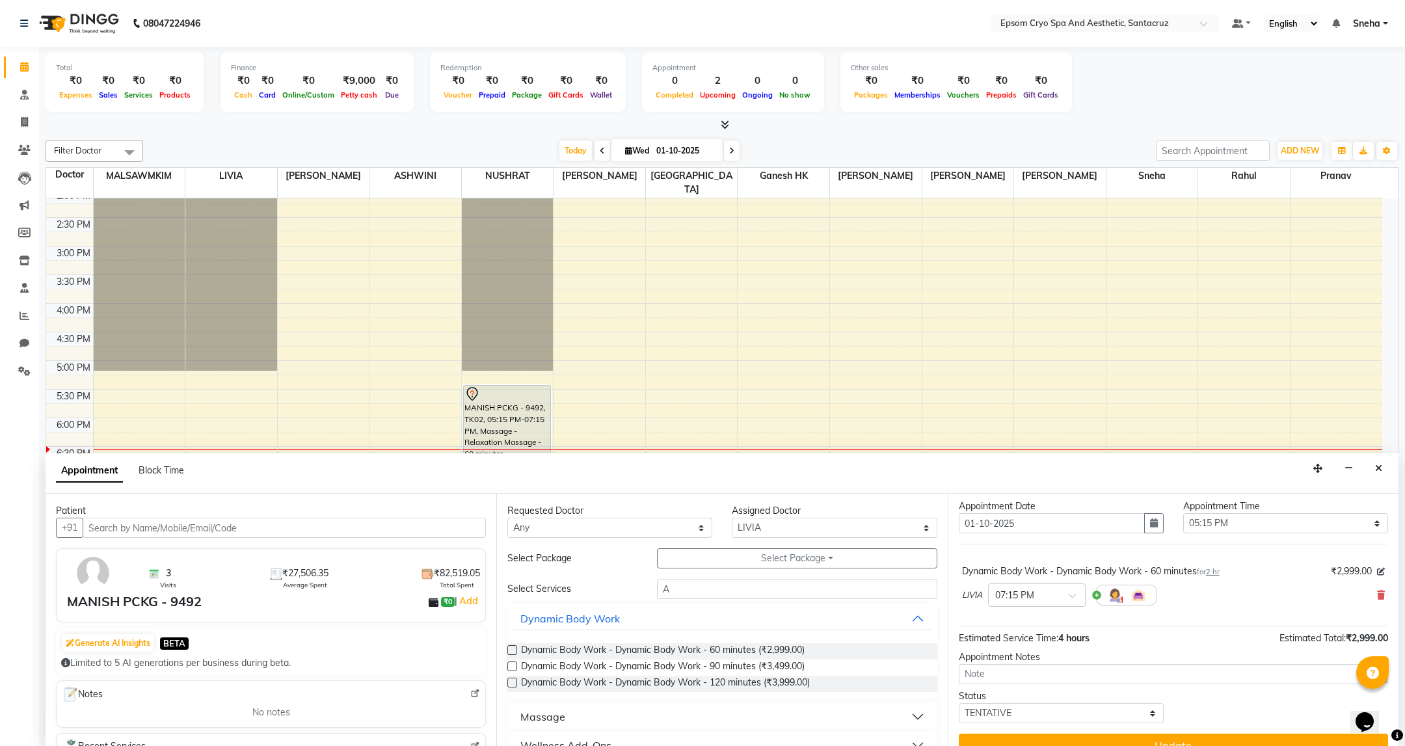
scroll to position [55, 0]
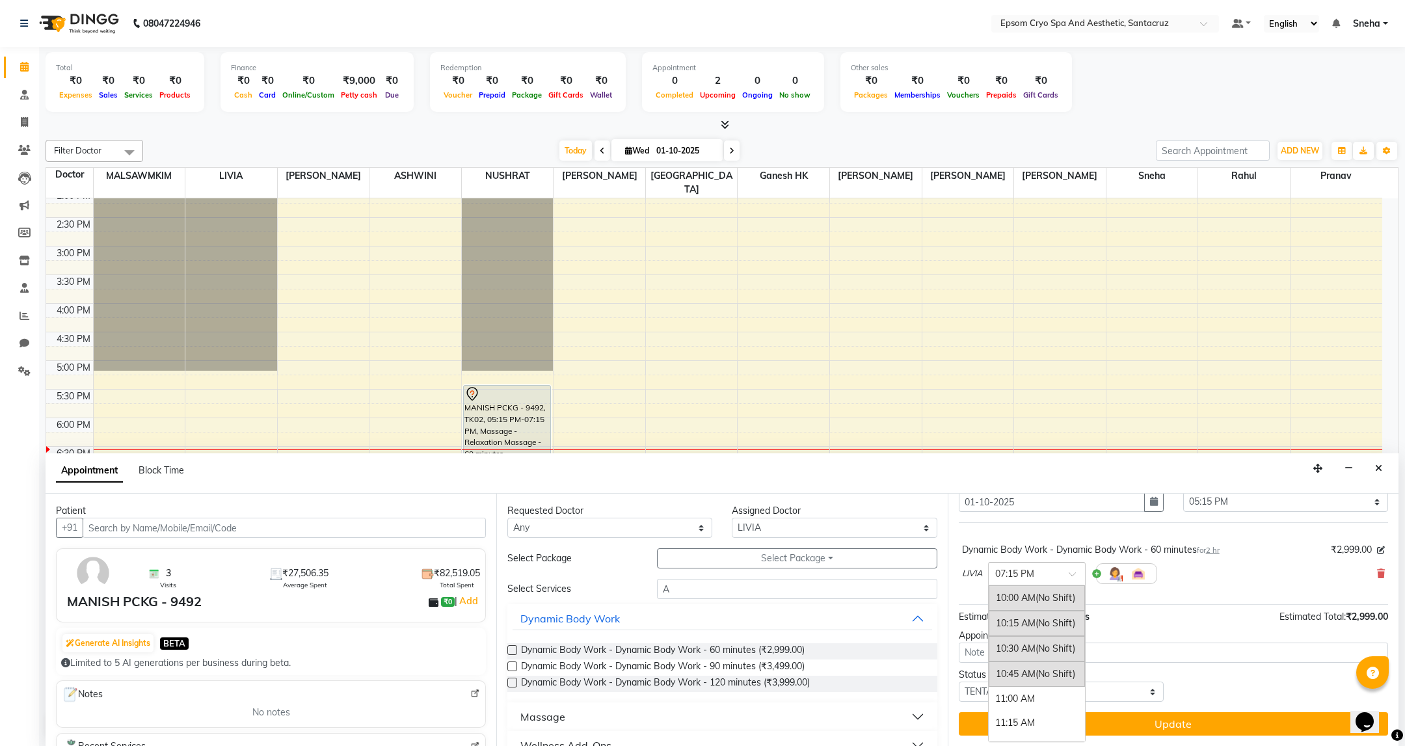
click at [1071, 576] on span at bounding box center [1076, 578] width 16 height 14
click at [1012, 600] on div "05:15 PM" at bounding box center [1036, 587] width 96 height 24
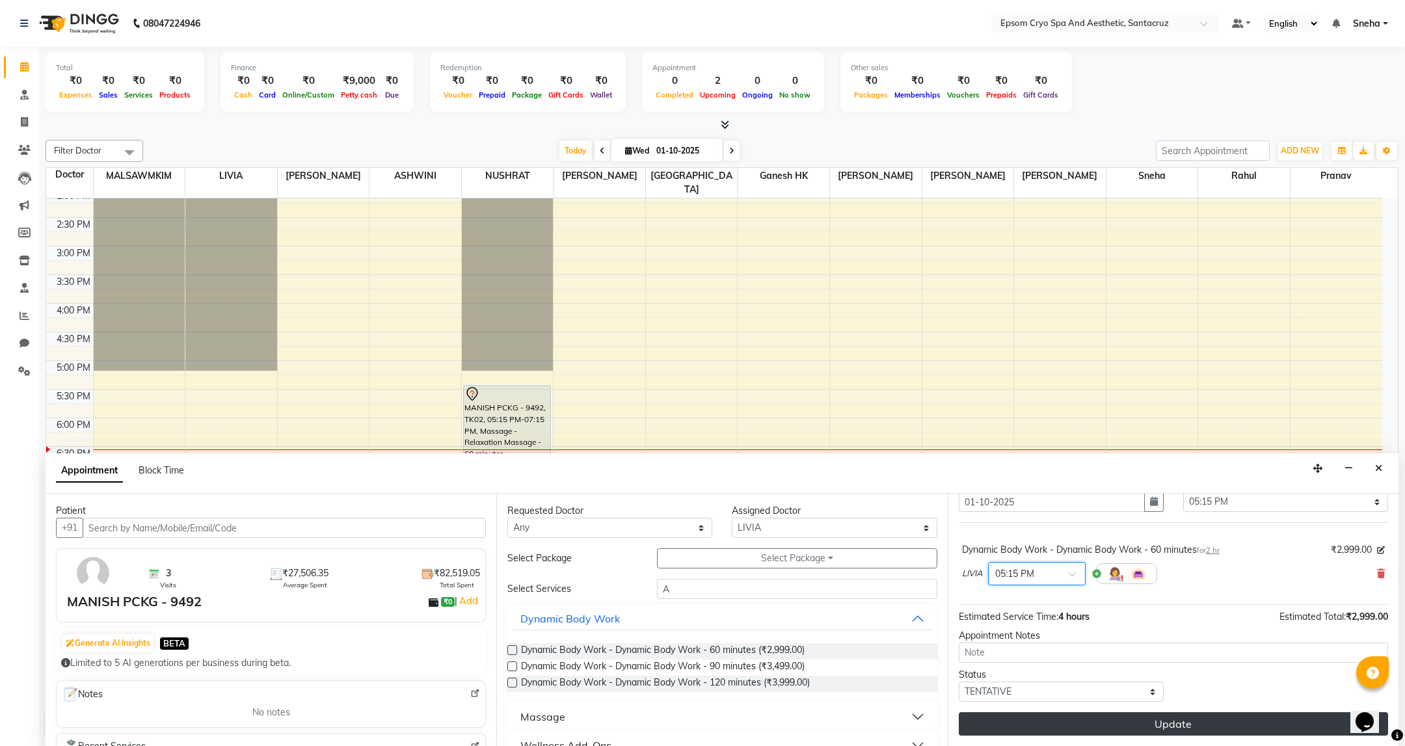
click at [1156, 720] on button "Update" at bounding box center [1173, 723] width 429 height 23
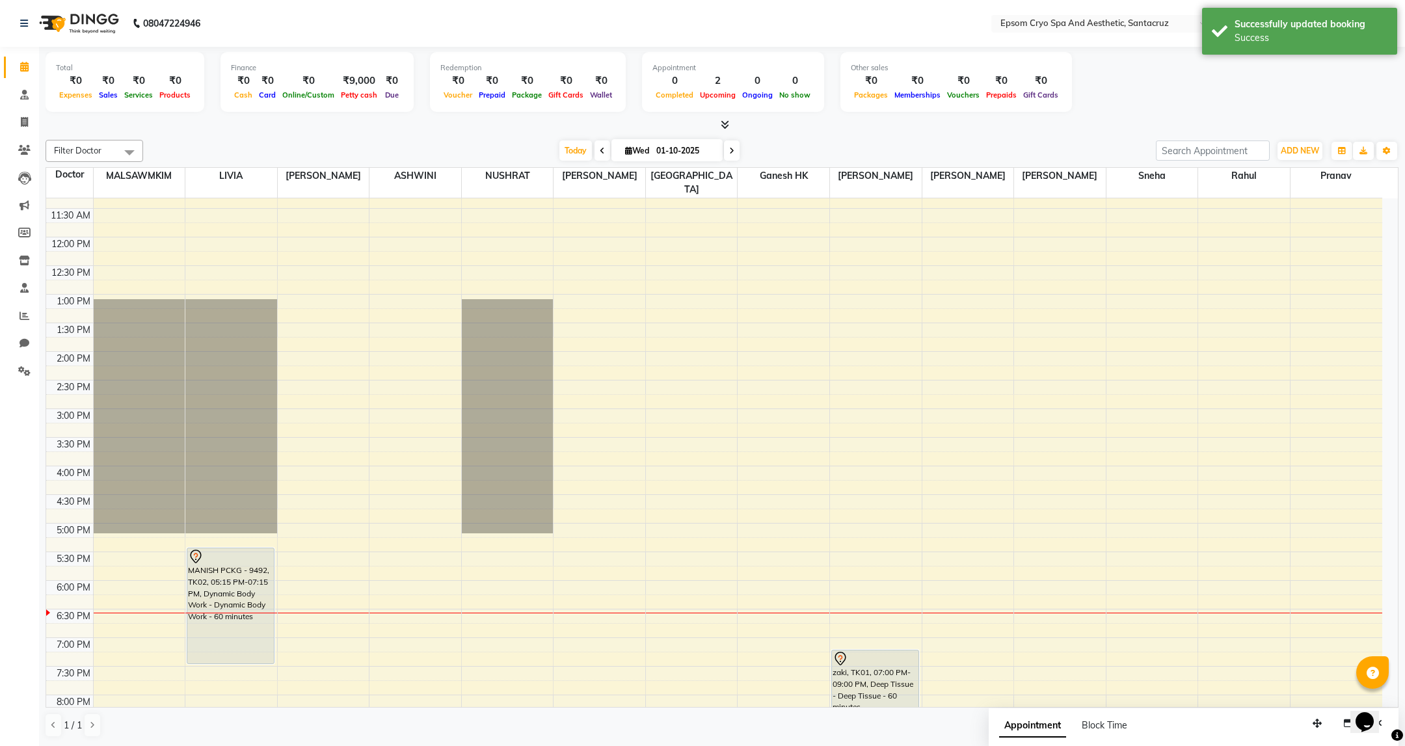
scroll to position [195, 0]
